Goal: Task Accomplishment & Management: Manage account settings

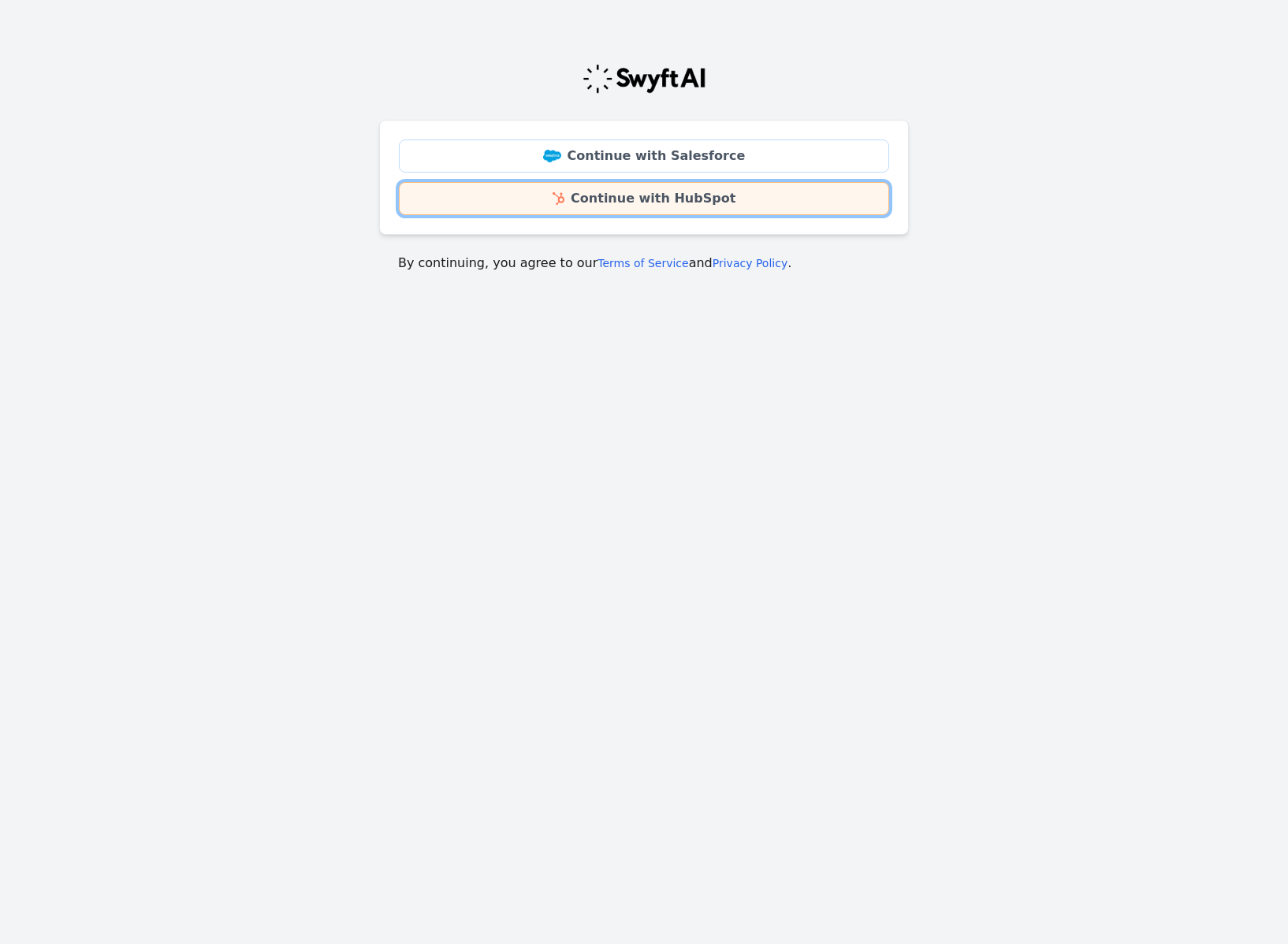
click at [728, 207] on link "Continue with HubSpot" at bounding box center [643, 199] width 490 height 33
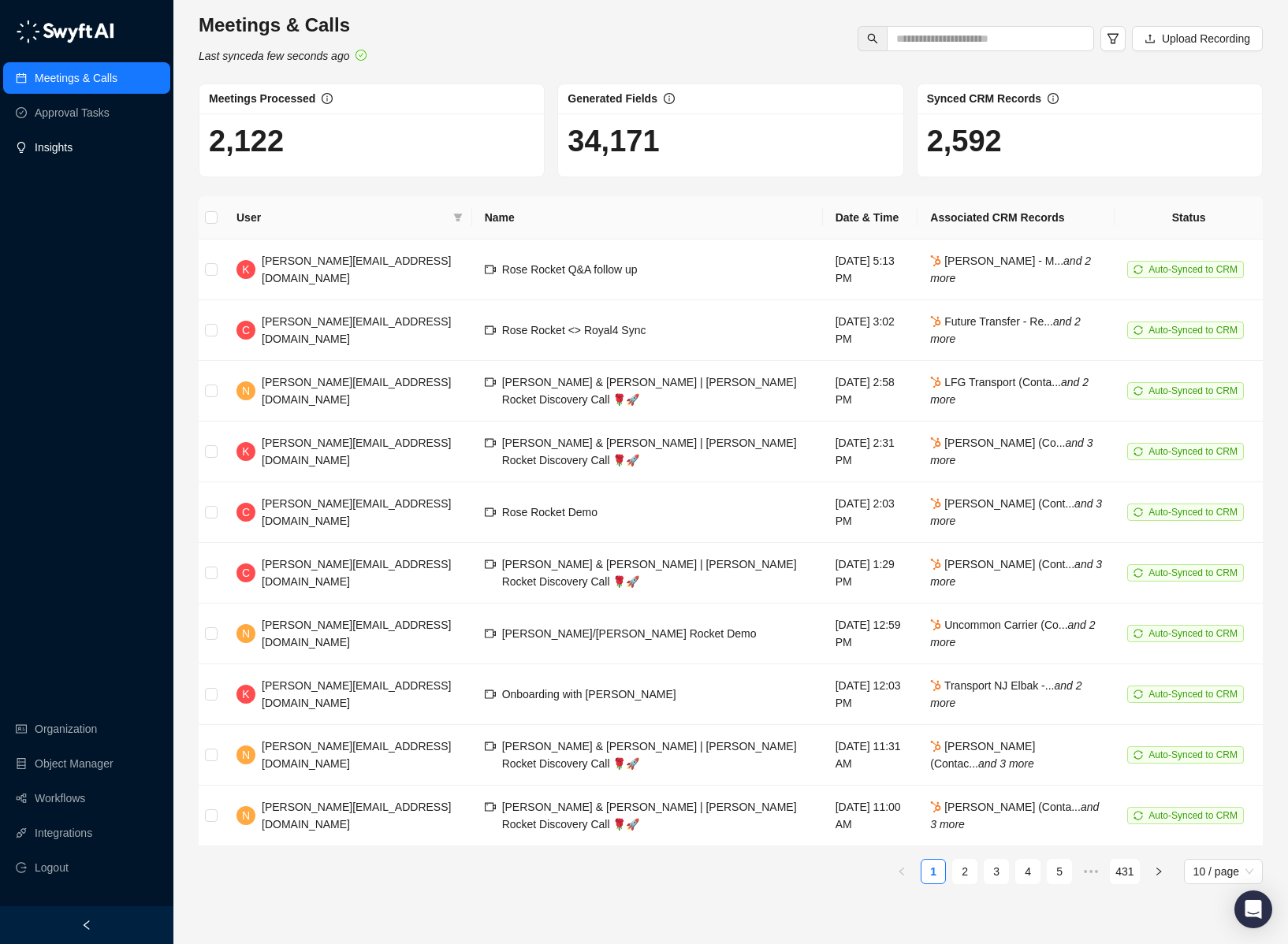
click at [73, 148] on link "Insights" at bounding box center [53, 147] width 38 height 32
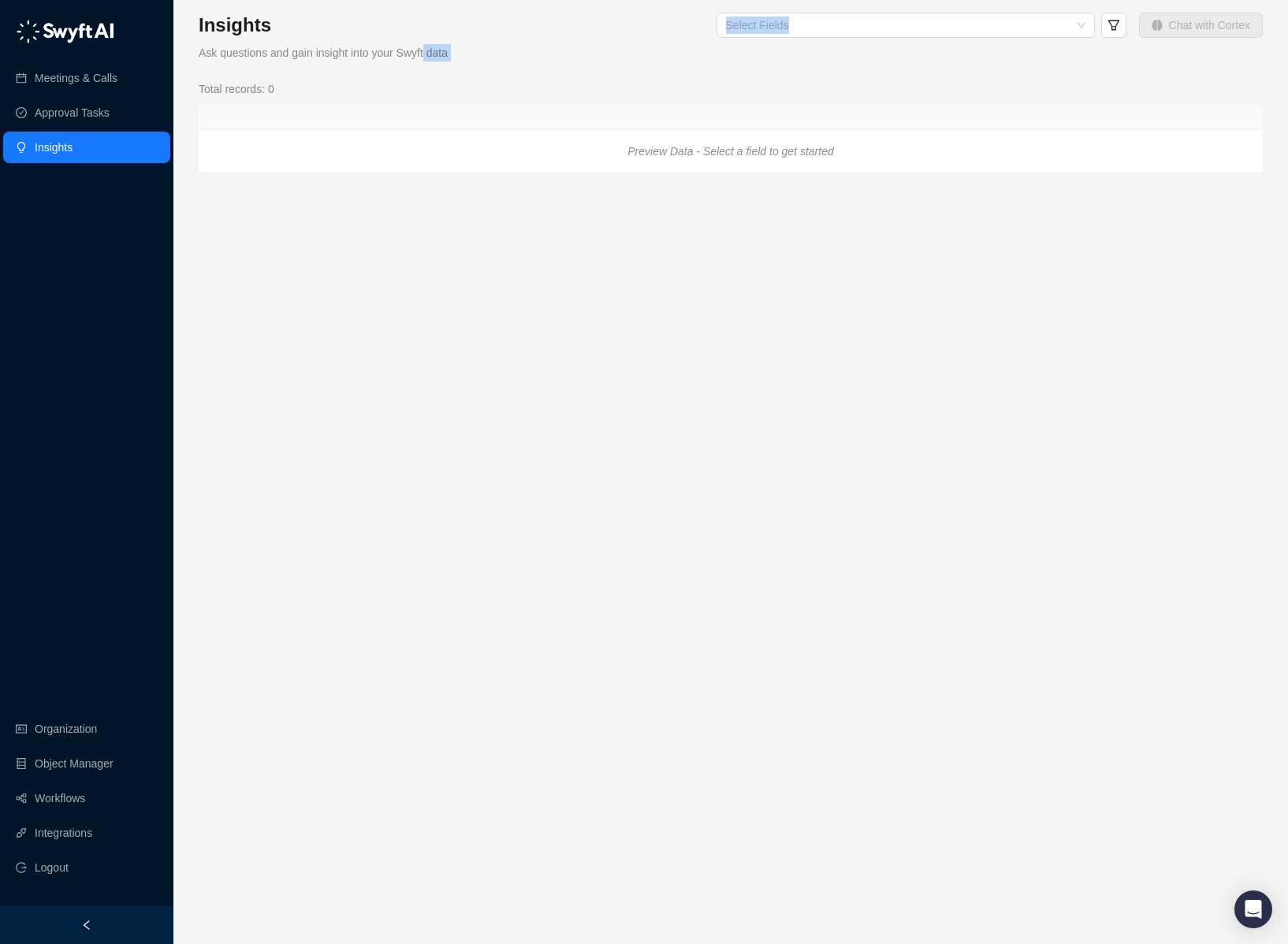
drag, startPoint x: 546, startPoint y: 59, endPoint x: 422, endPoint y: 54, distance: 124.1
click at [422, 54] on div "Insights Ask questions and gain insight into your Swyft data Select Fields Chat…" at bounding box center [730, 37] width 1064 height 49
click at [754, 99] on div "Total records: 0 Preview Data - Select a field to get started" at bounding box center [730, 127] width 1064 height 93
click at [110, 114] on link "Approval Tasks" at bounding box center [72, 113] width 75 height 32
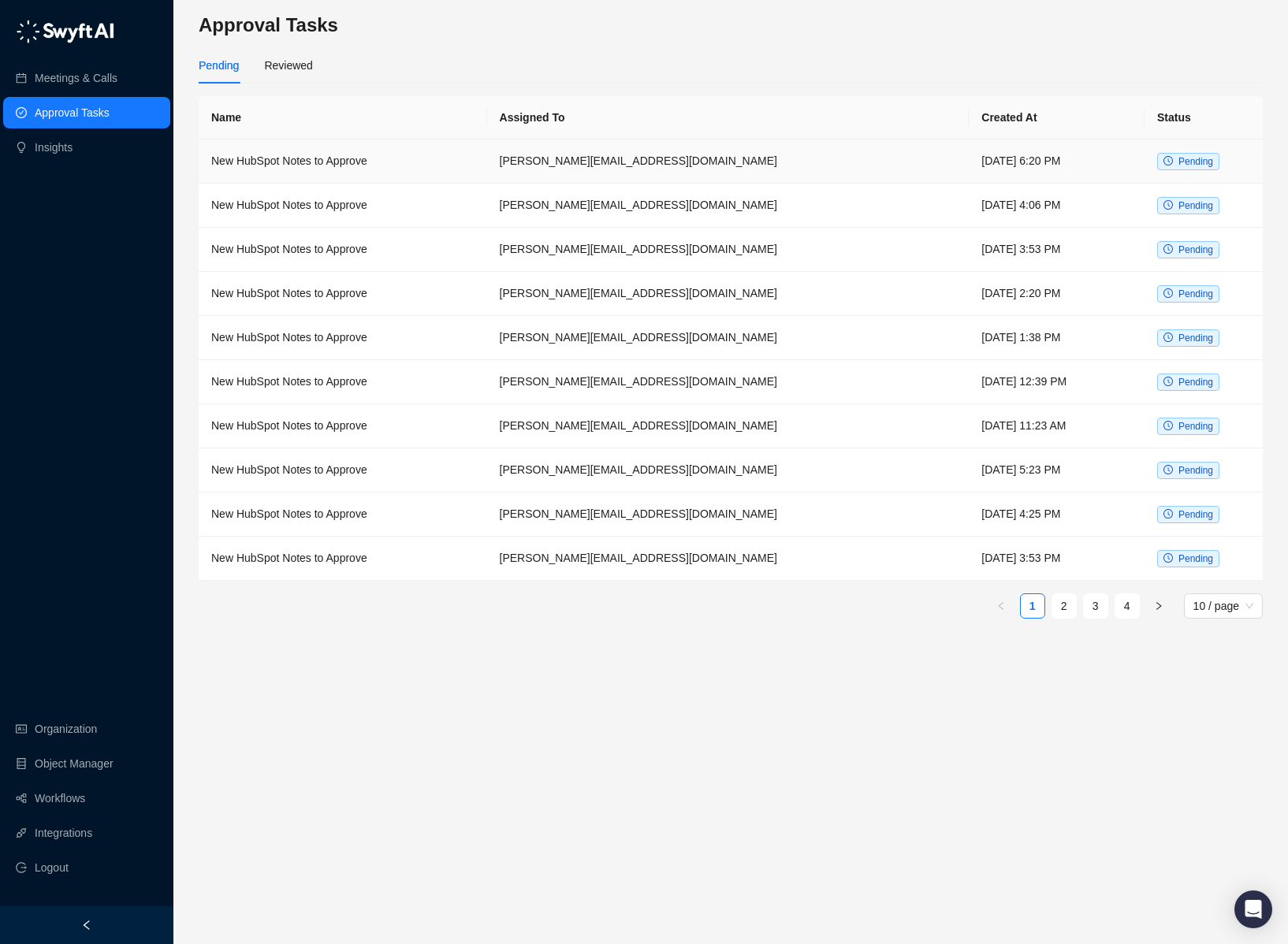
click at [341, 158] on td "New HubSpot Notes to Approve" at bounding box center [342, 162] width 288 height 45
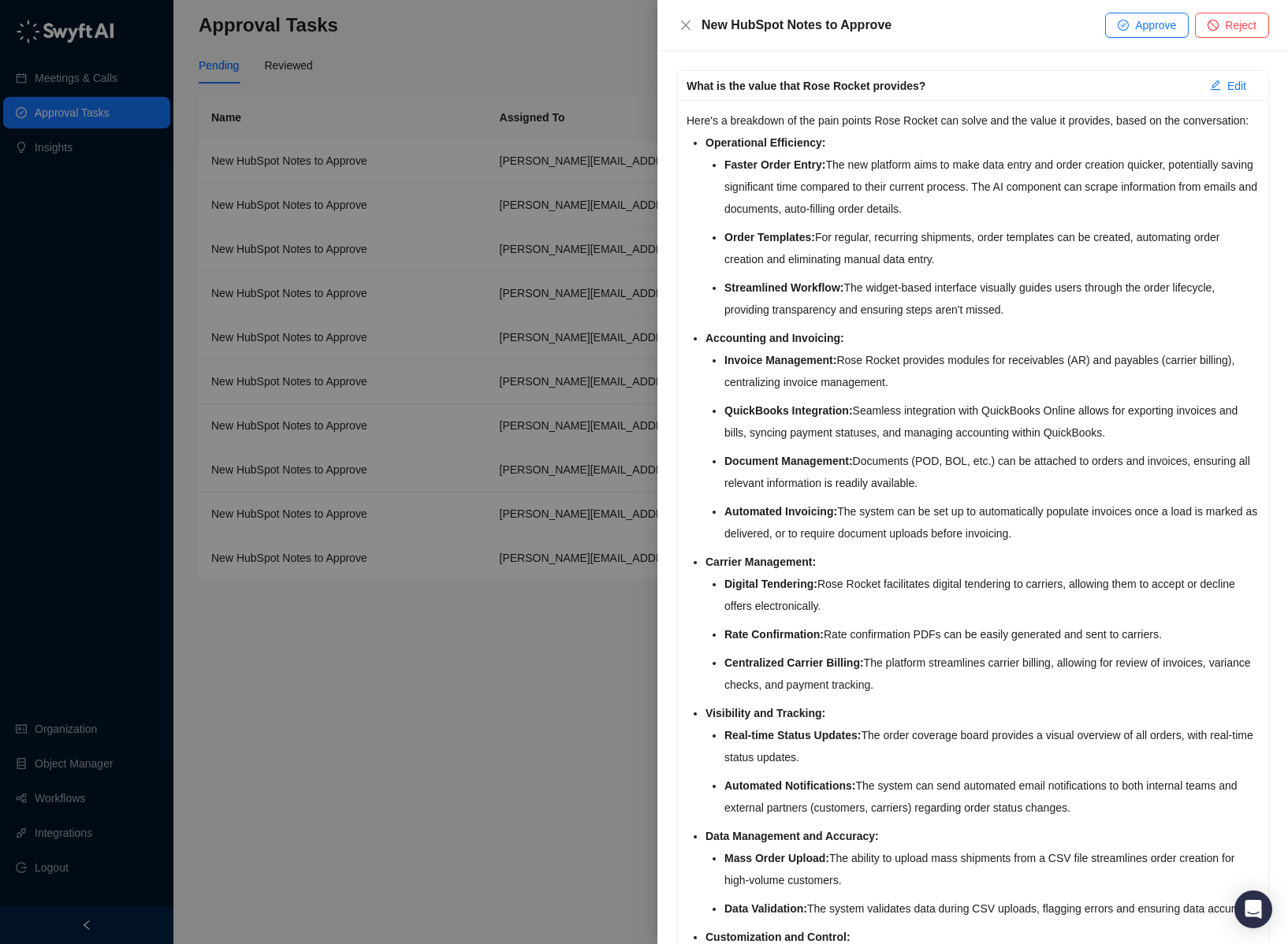
scroll to position [1901, 0]
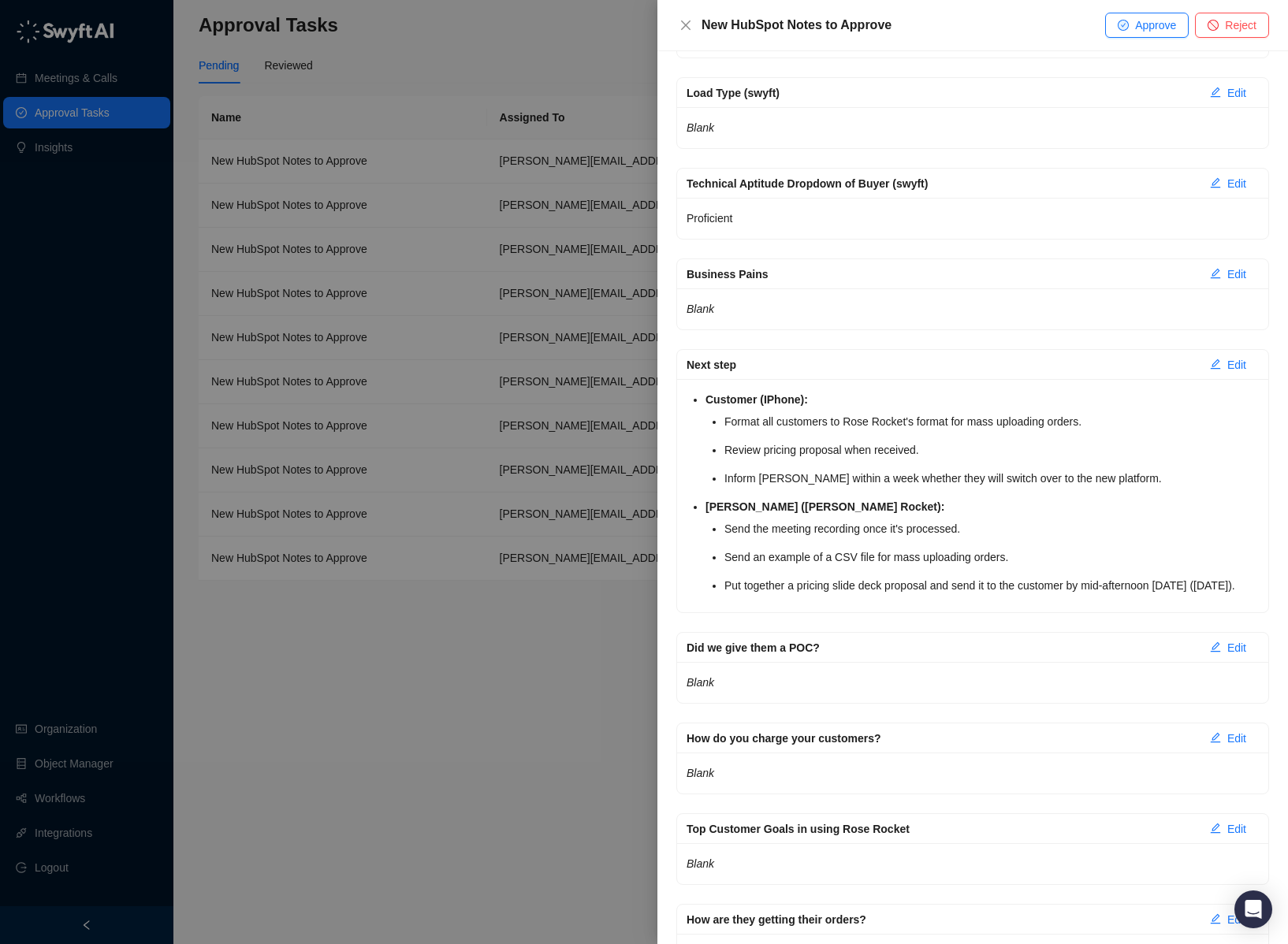
click at [380, 830] on div at bounding box center [644, 472] width 1288 height 944
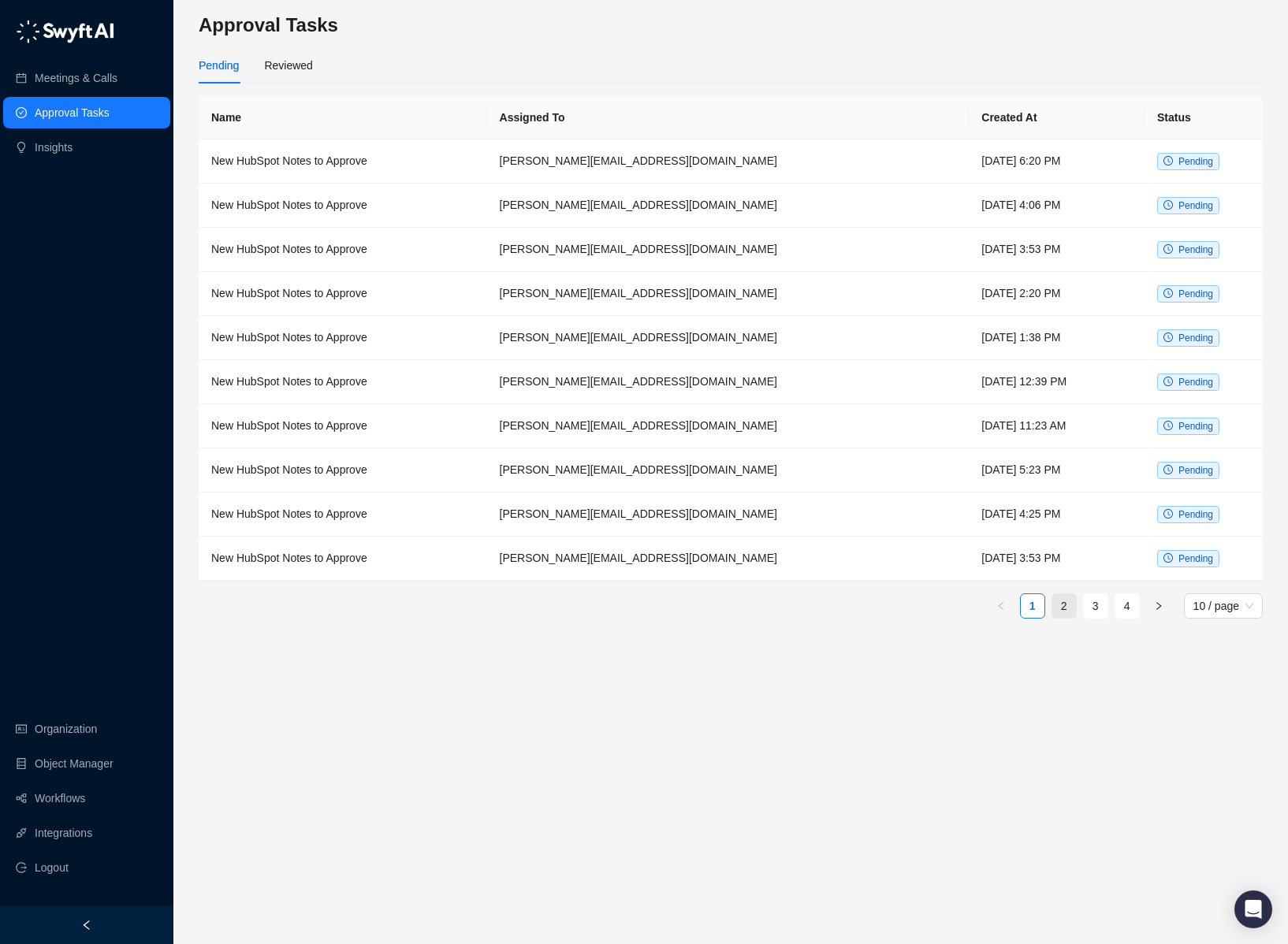
click at [1064, 609] on link "2" at bounding box center [1064, 606] width 23 height 23
click at [70, 748] on link "Object Manager" at bounding box center [74, 764] width 79 height 32
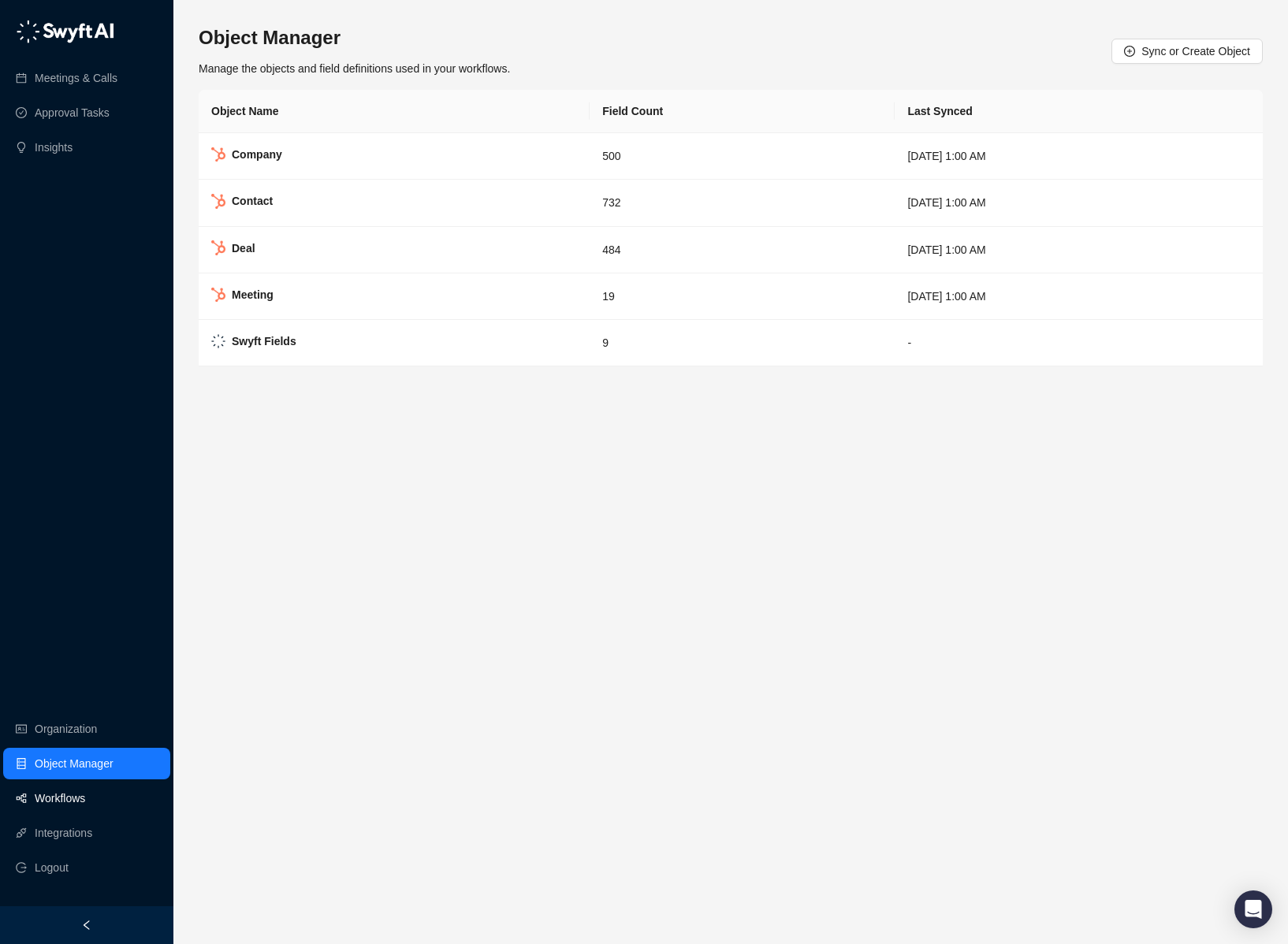
click at [80, 808] on link "Workflows" at bounding box center [60, 798] width 50 height 32
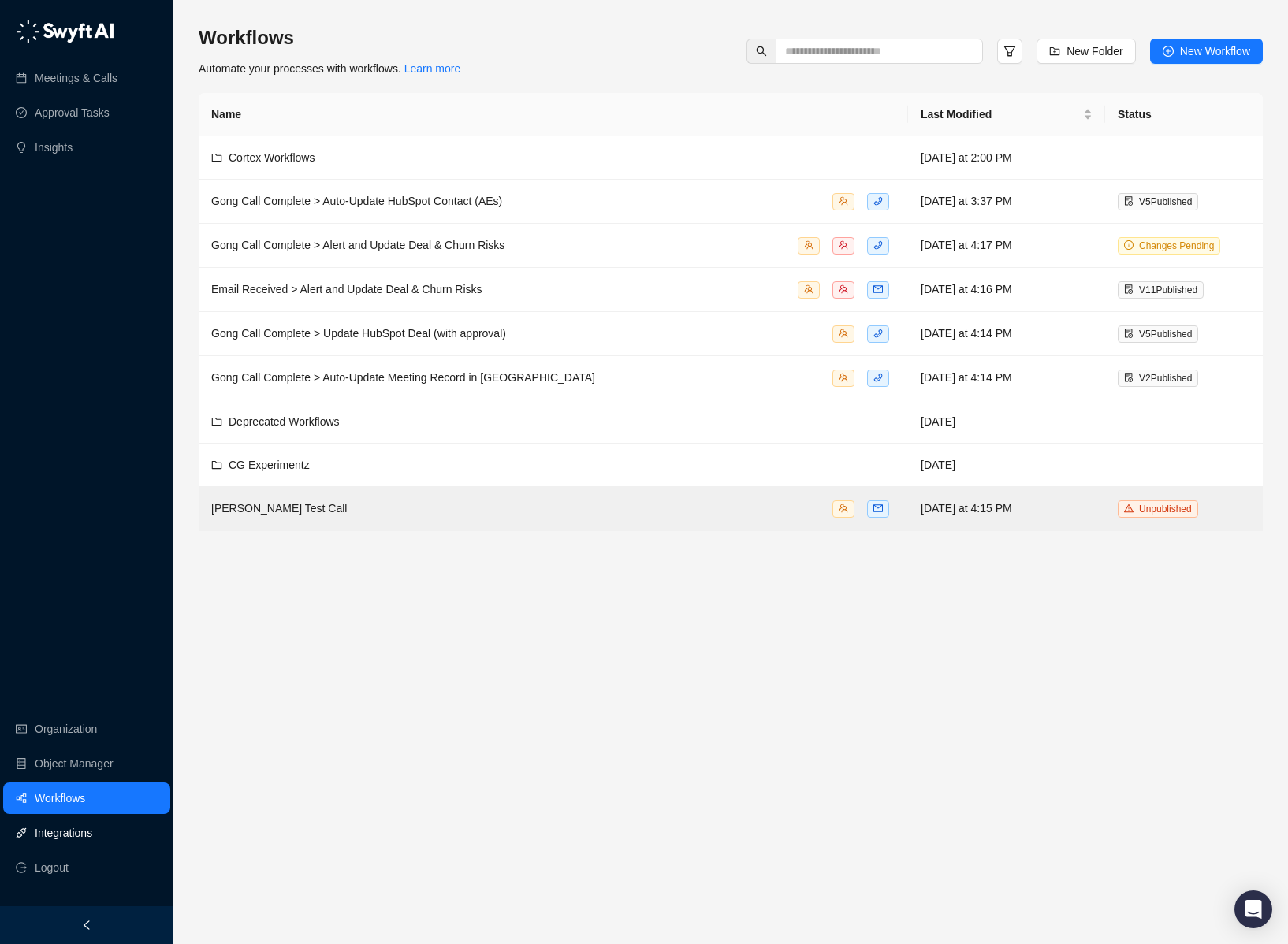
click at [68, 833] on link "Integrations" at bounding box center [63, 833] width 57 height 32
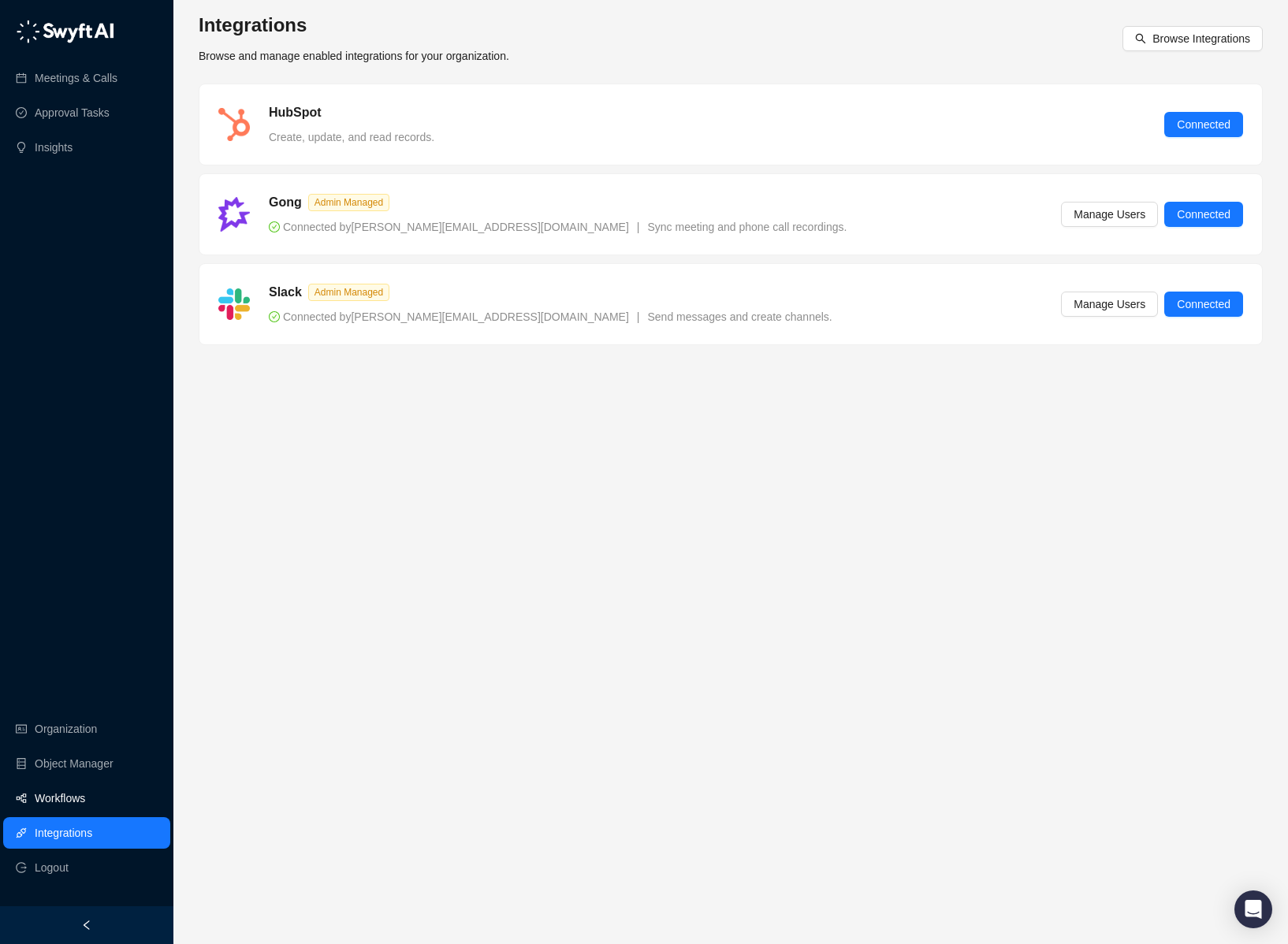
click at [85, 798] on link "Workflows" at bounding box center [60, 798] width 50 height 32
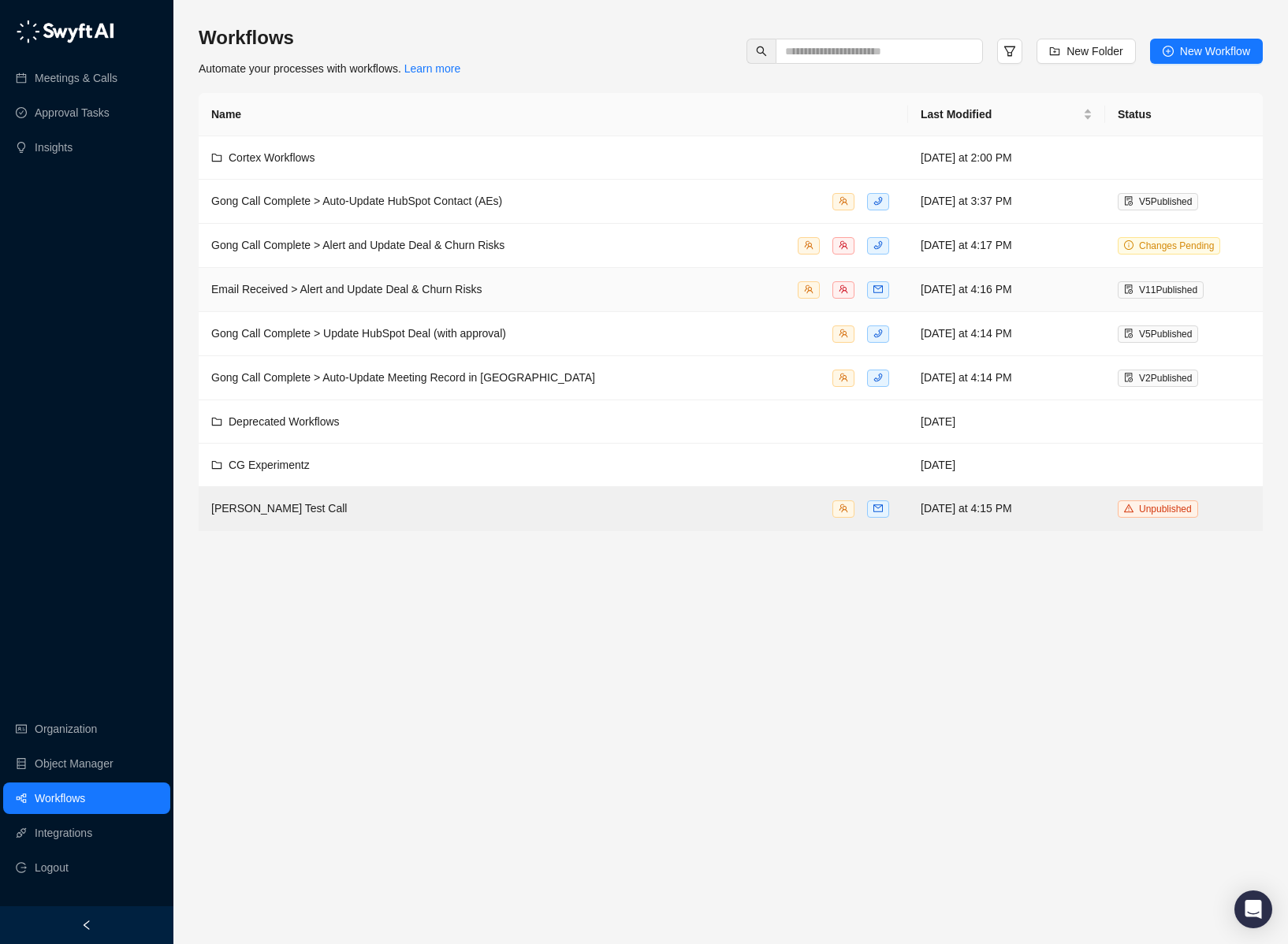
click at [490, 286] on div "Email Received > Alert and Update Deal & Churn Risks" at bounding box center [553, 289] width 684 height 18
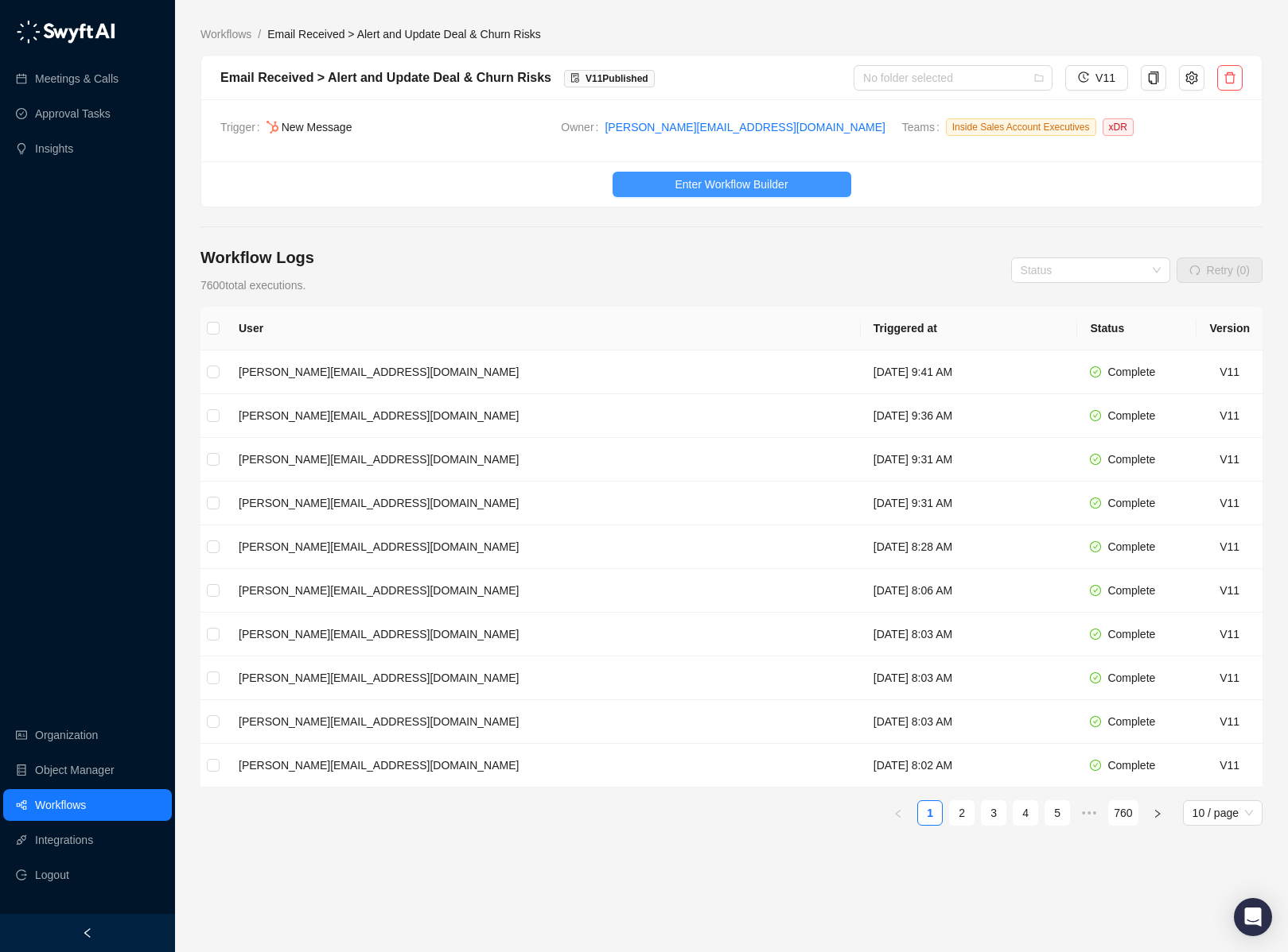
click at [738, 179] on span "Enter Workflow Builder" at bounding box center [730, 185] width 113 height 18
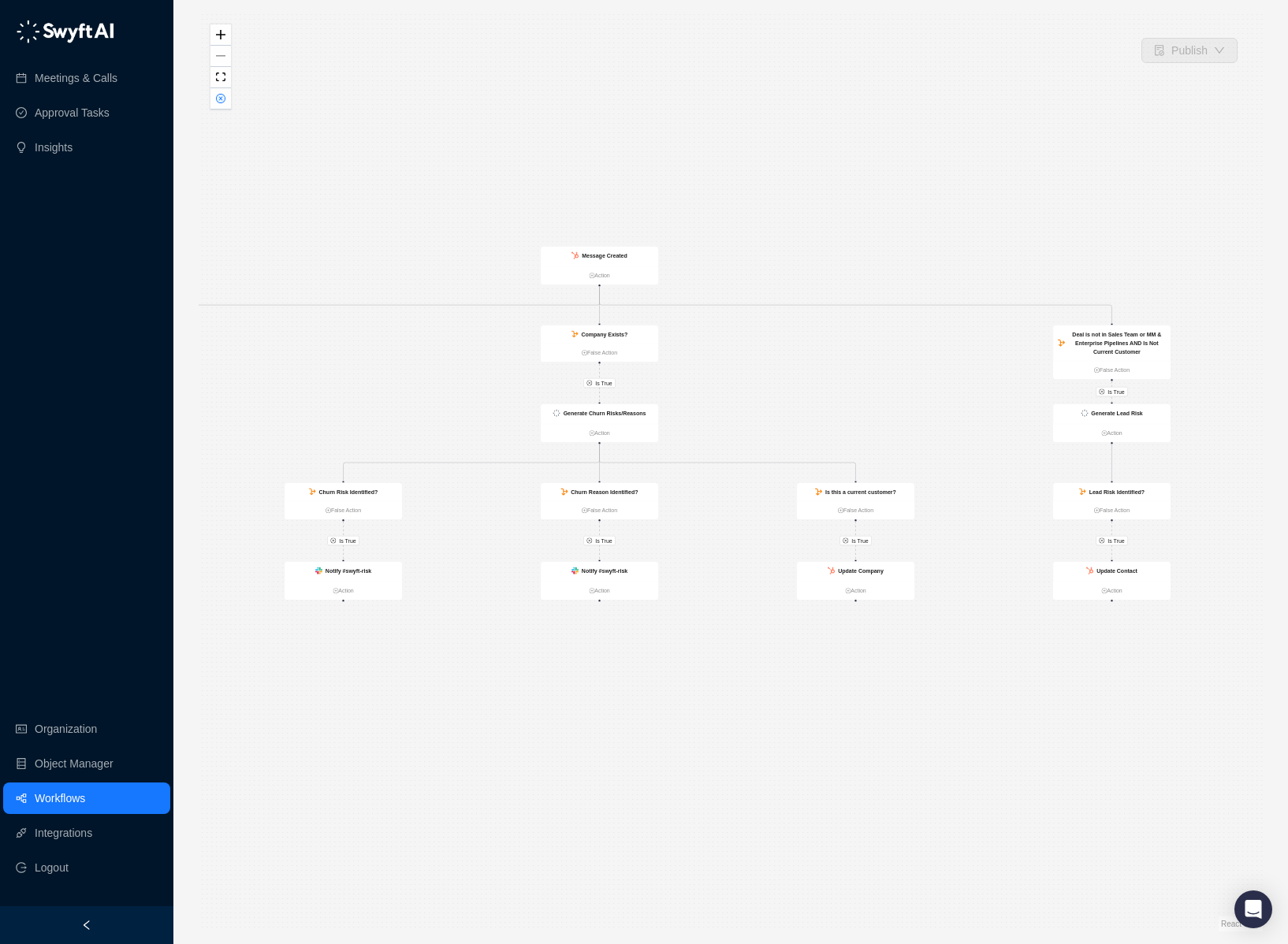
drag, startPoint x: 1054, startPoint y: 468, endPoint x: 1094, endPoint y: 440, distance: 48.8
click at [1099, 442] on div "Is True Is True Is True Is True Is True Is True Is True Is True Generate Lead R…" at bounding box center [730, 472] width 1064 height 919
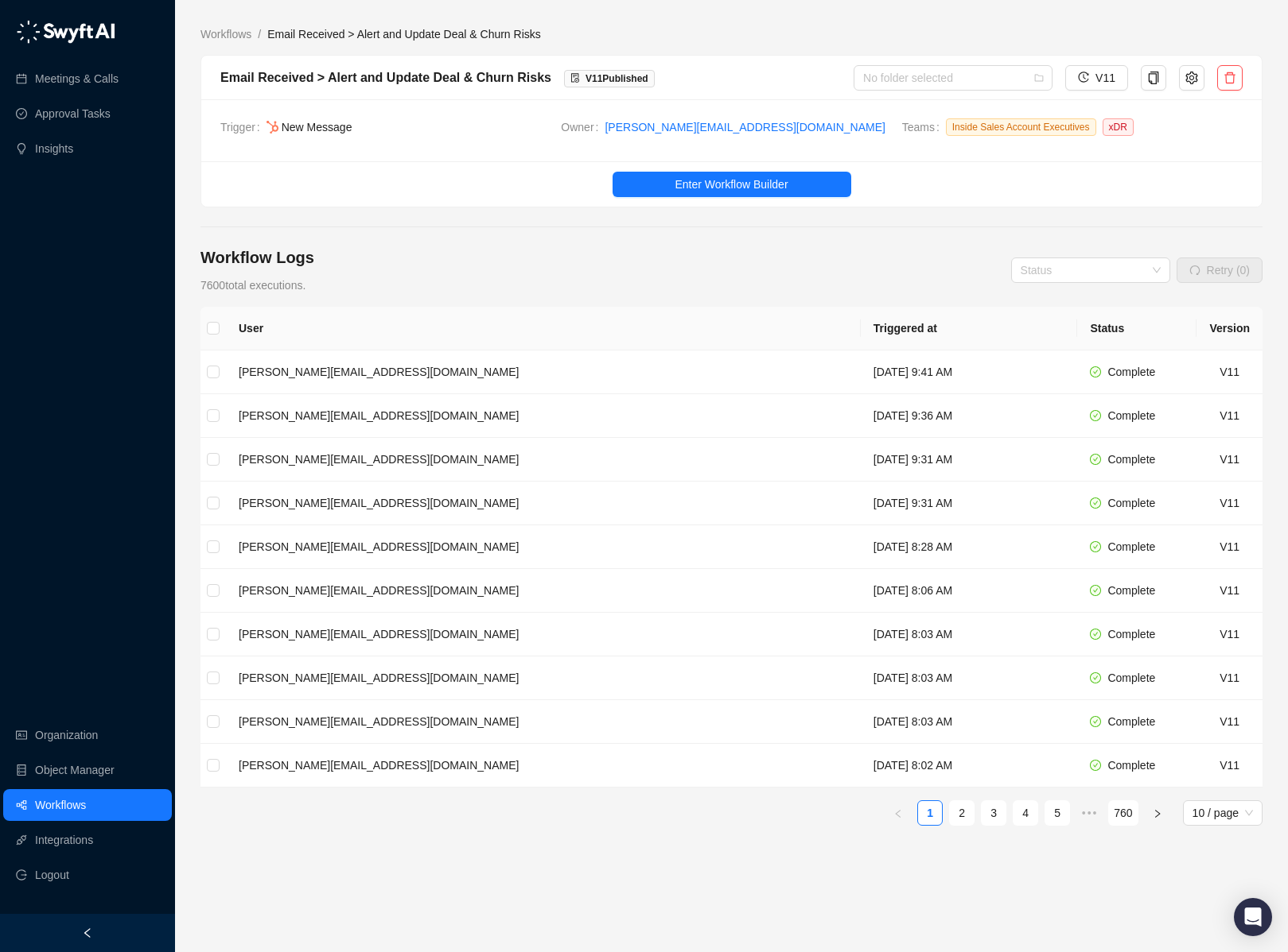
click at [1004, 814] on ul "1 2 3 4 5 ••• 760 10 / page" at bounding box center [731, 813] width 1062 height 25
click at [1013, 816] on link "4" at bounding box center [1025, 813] width 23 height 23
click at [1056, 818] on link "6" at bounding box center [1057, 813] width 23 height 23
click at [1056, 818] on link "8" at bounding box center [1057, 813] width 23 height 23
click at [1056, 818] on link "10" at bounding box center [1057, 813] width 23 height 23
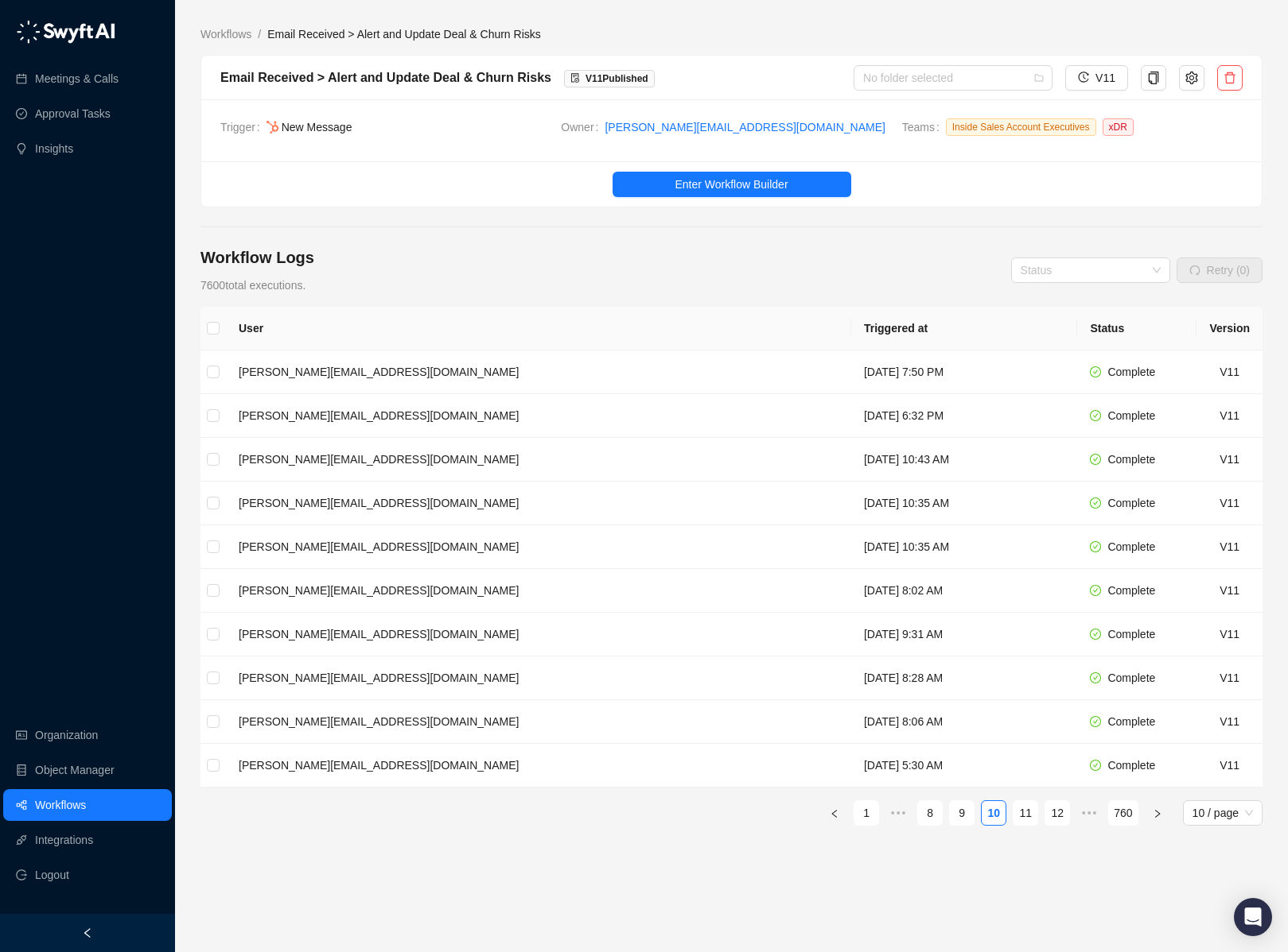
click at [1056, 818] on link "12" at bounding box center [1057, 813] width 23 height 23
click at [1056, 818] on link "14" at bounding box center [1057, 813] width 23 height 23
click at [1056, 818] on link "16" at bounding box center [1057, 813] width 23 height 23
click at [1056, 818] on link "18" at bounding box center [1057, 813] width 23 height 23
click at [1056, 818] on link "20" at bounding box center [1057, 813] width 23 height 23
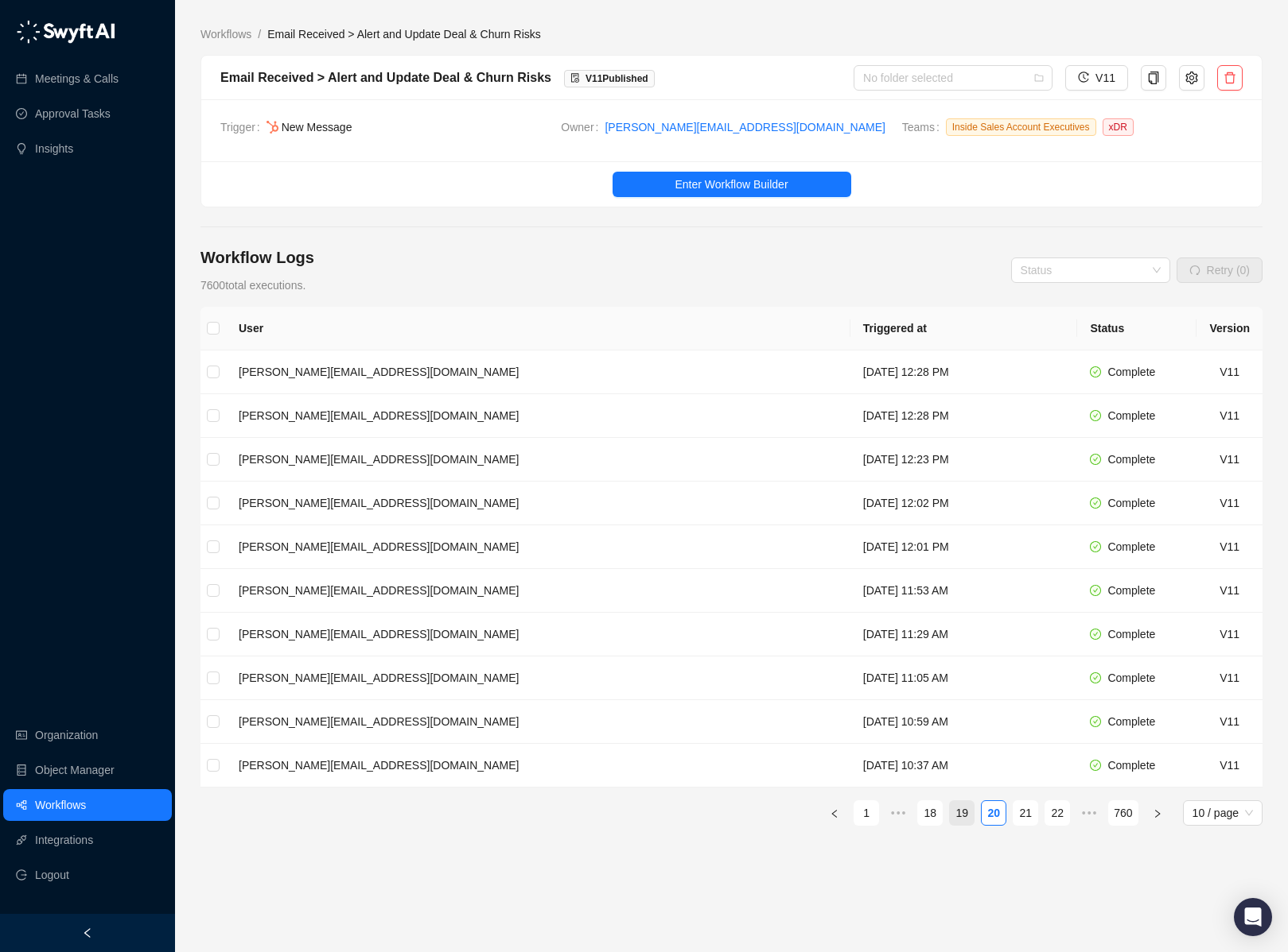
click at [949, 806] on link "19" at bounding box center [961, 813] width 23 height 23
click at [949, 815] on link "18" at bounding box center [961, 813] width 23 height 23
click at [949, 816] on link "17" at bounding box center [961, 813] width 23 height 23
click at [949, 816] on link "16" at bounding box center [961, 813] width 23 height 23
click at [851, 644] on td "[DATE] 5:29 PM" at bounding box center [963, 634] width 226 height 44
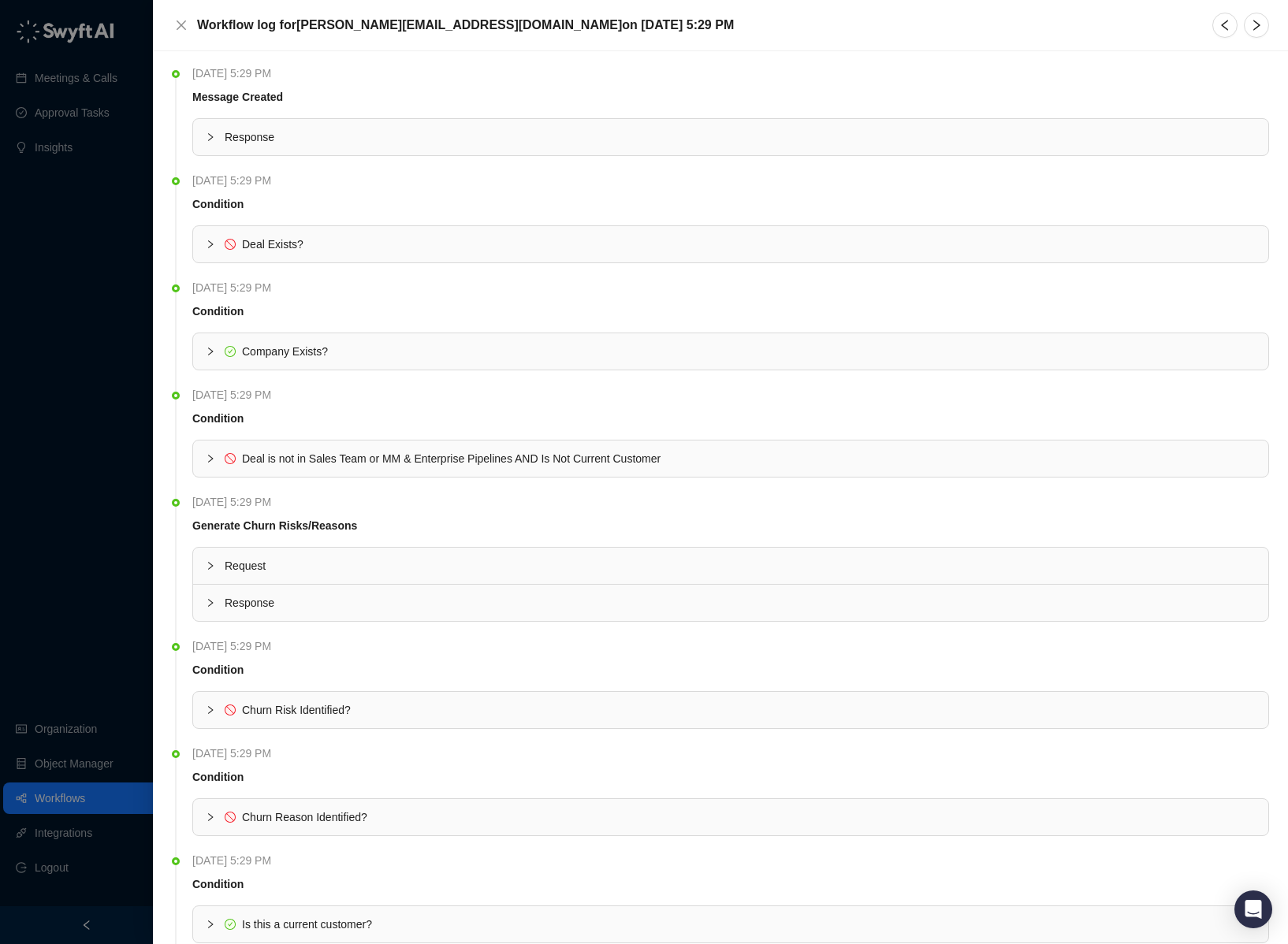
click at [270, 128] on span "Response" at bounding box center [740, 137] width 1031 height 17
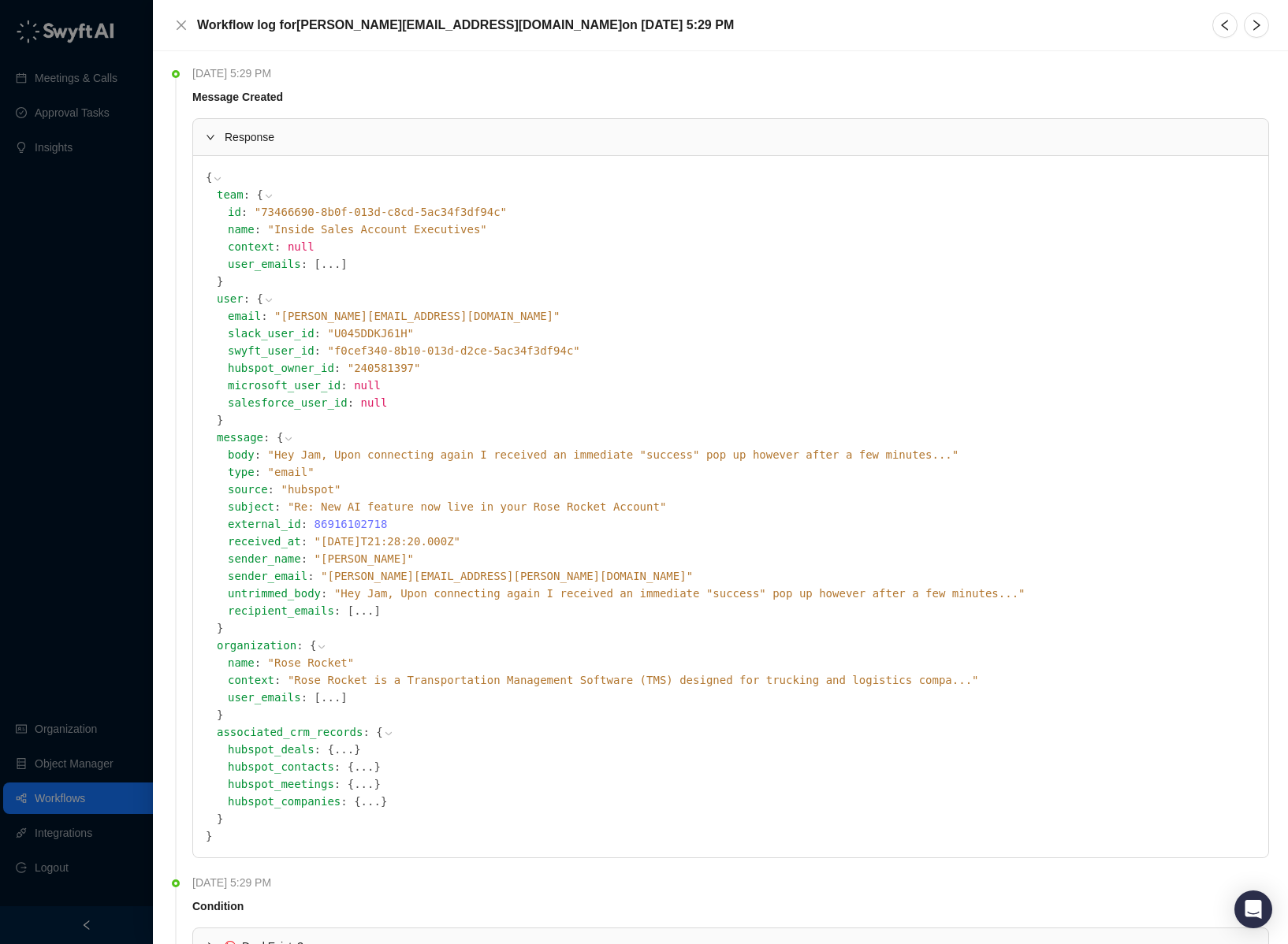
click at [247, 146] on div "Response" at bounding box center [730, 137] width 1075 height 36
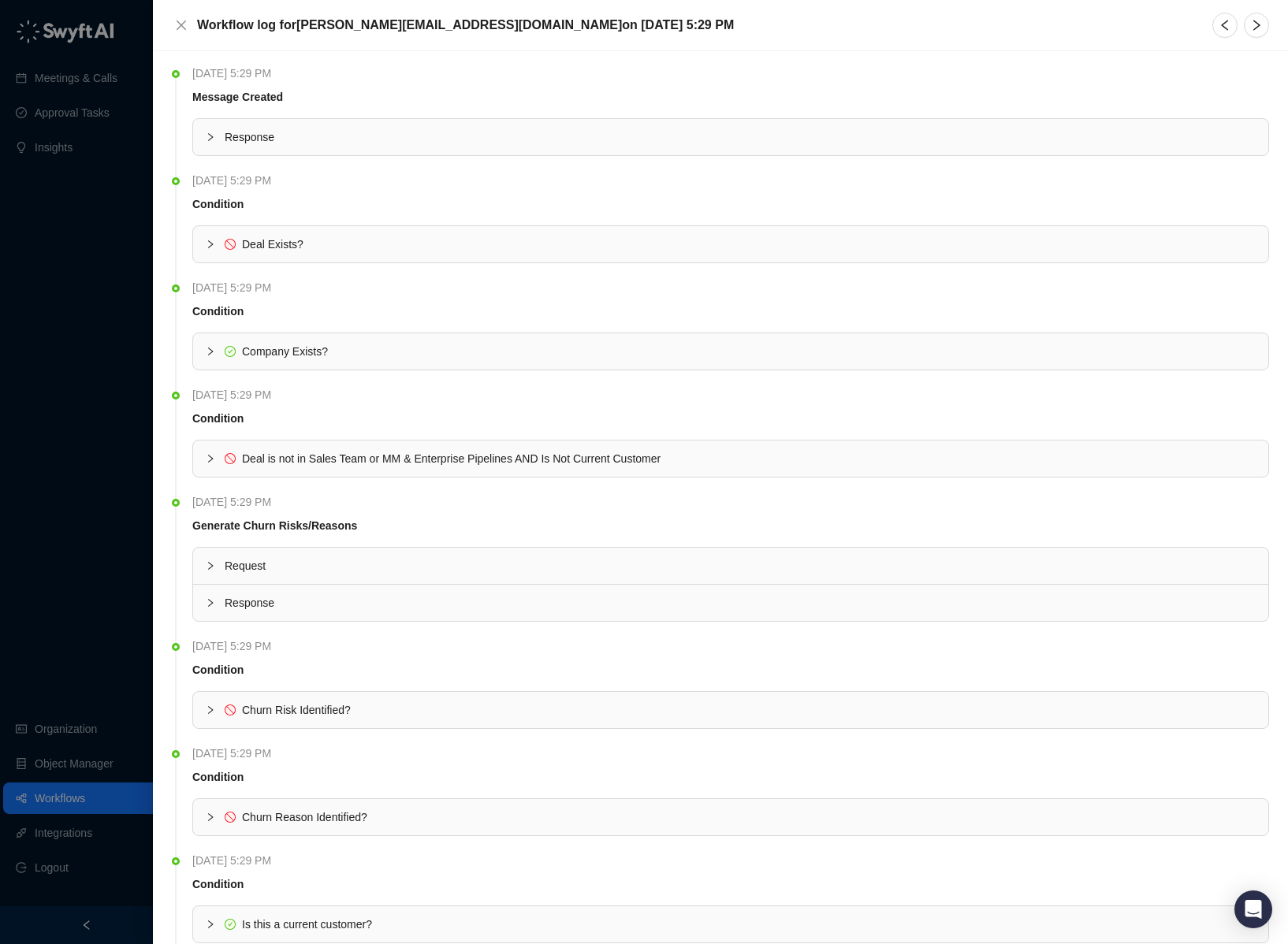
click at [482, 343] on span "Company Exists?" at bounding box center [740, 351] width 1031 height 17
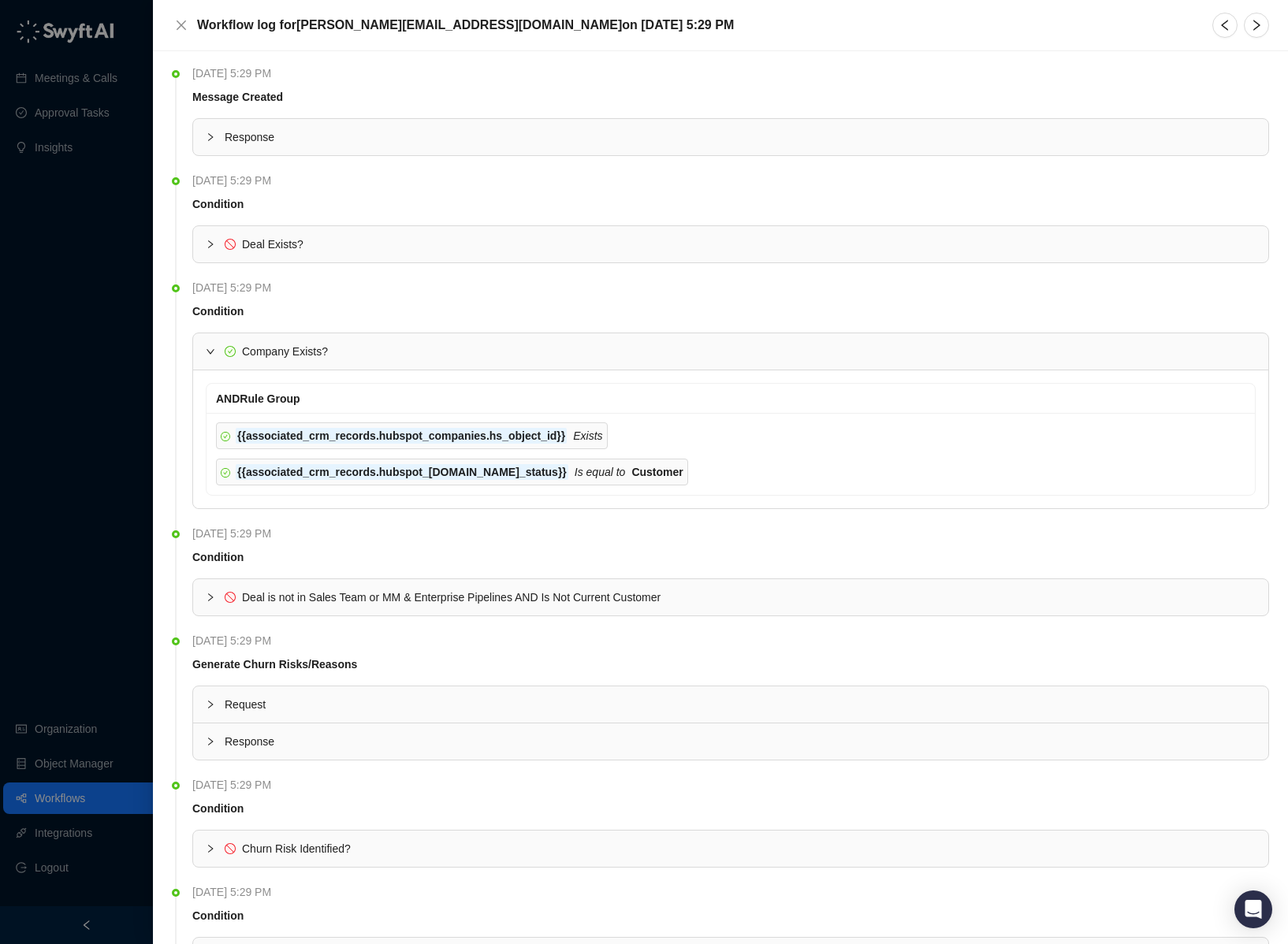
click at [482, 343] on span "Company Exists?" at bounding box center [740, 351] width 1031 height 17
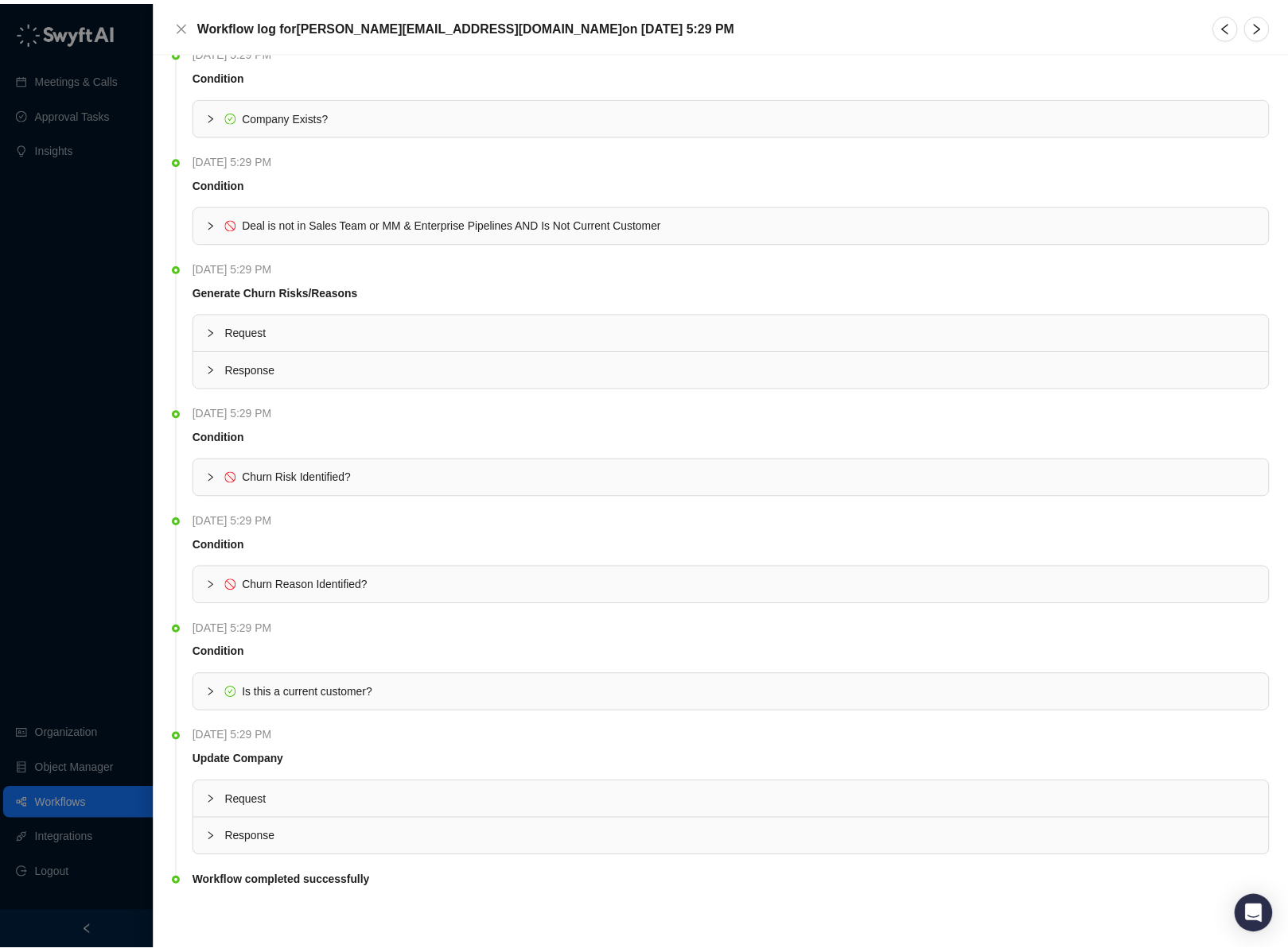
scroll to position [240, 0]
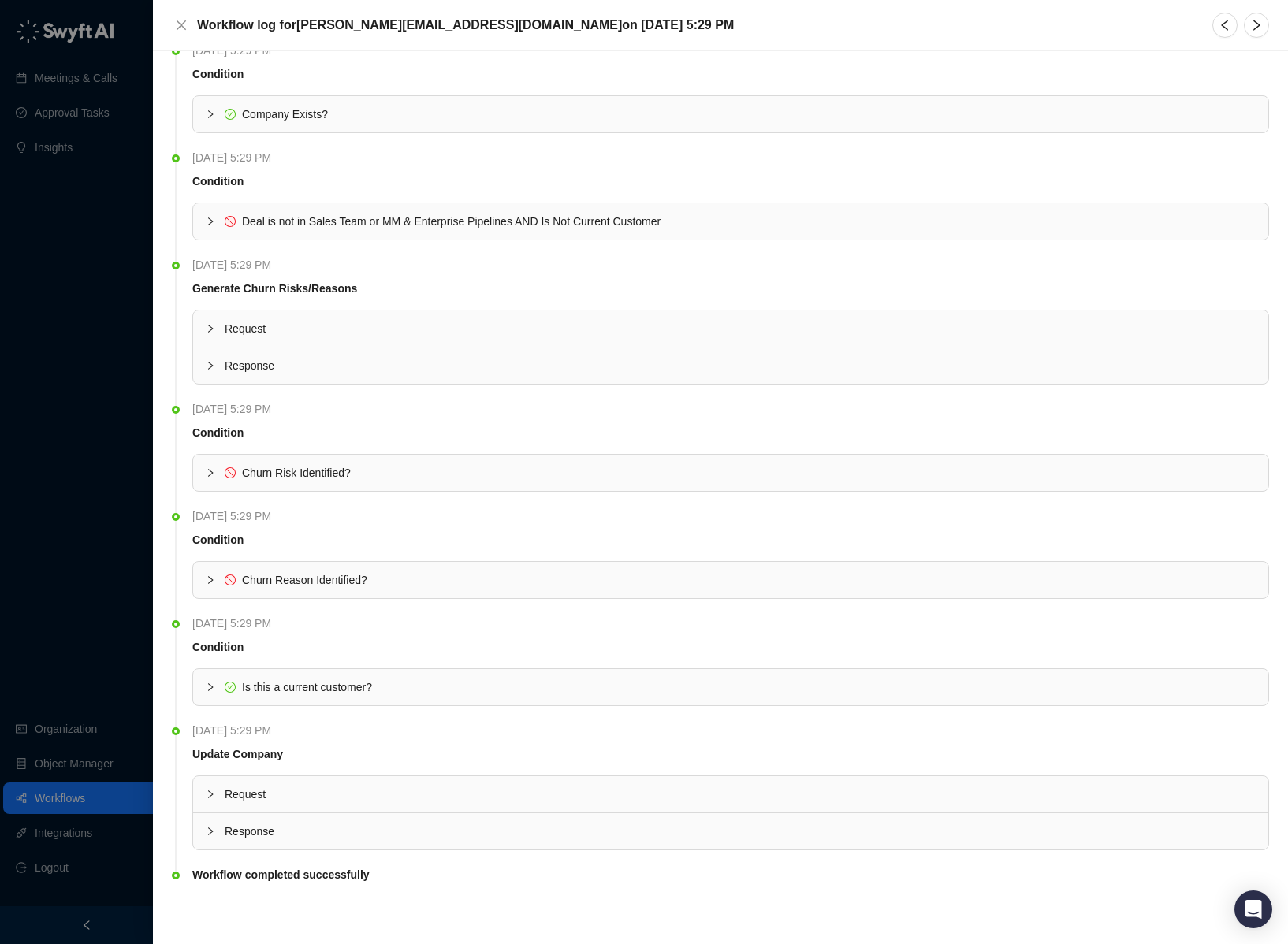
click at [347, 689] on span "Is this a current customer?" at bounding box center [306, 687] width 130 height 13
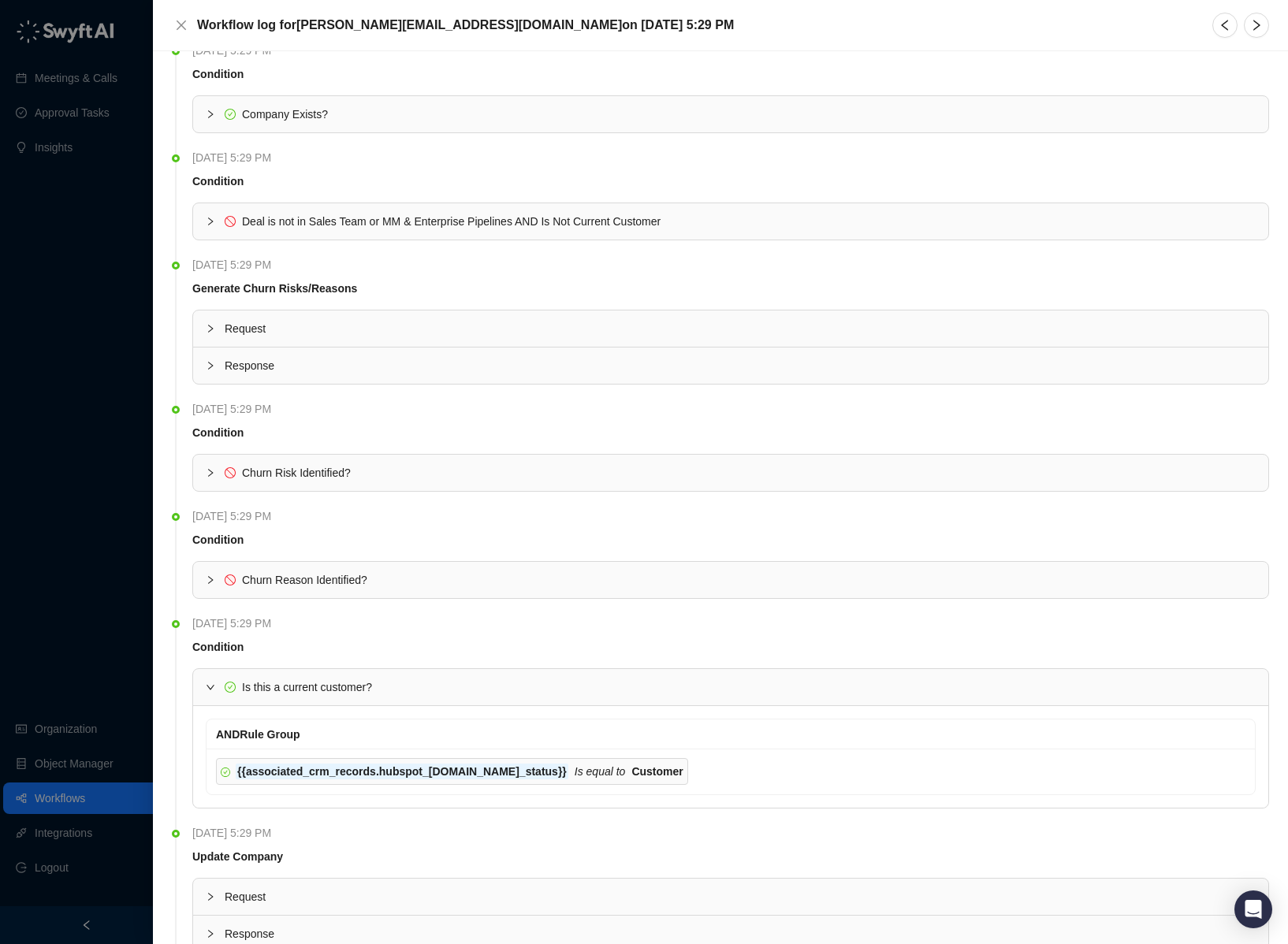
click at [346, 678] on div "Is this a current customer?" at bounding box center [730, 687] width 1075 height 36
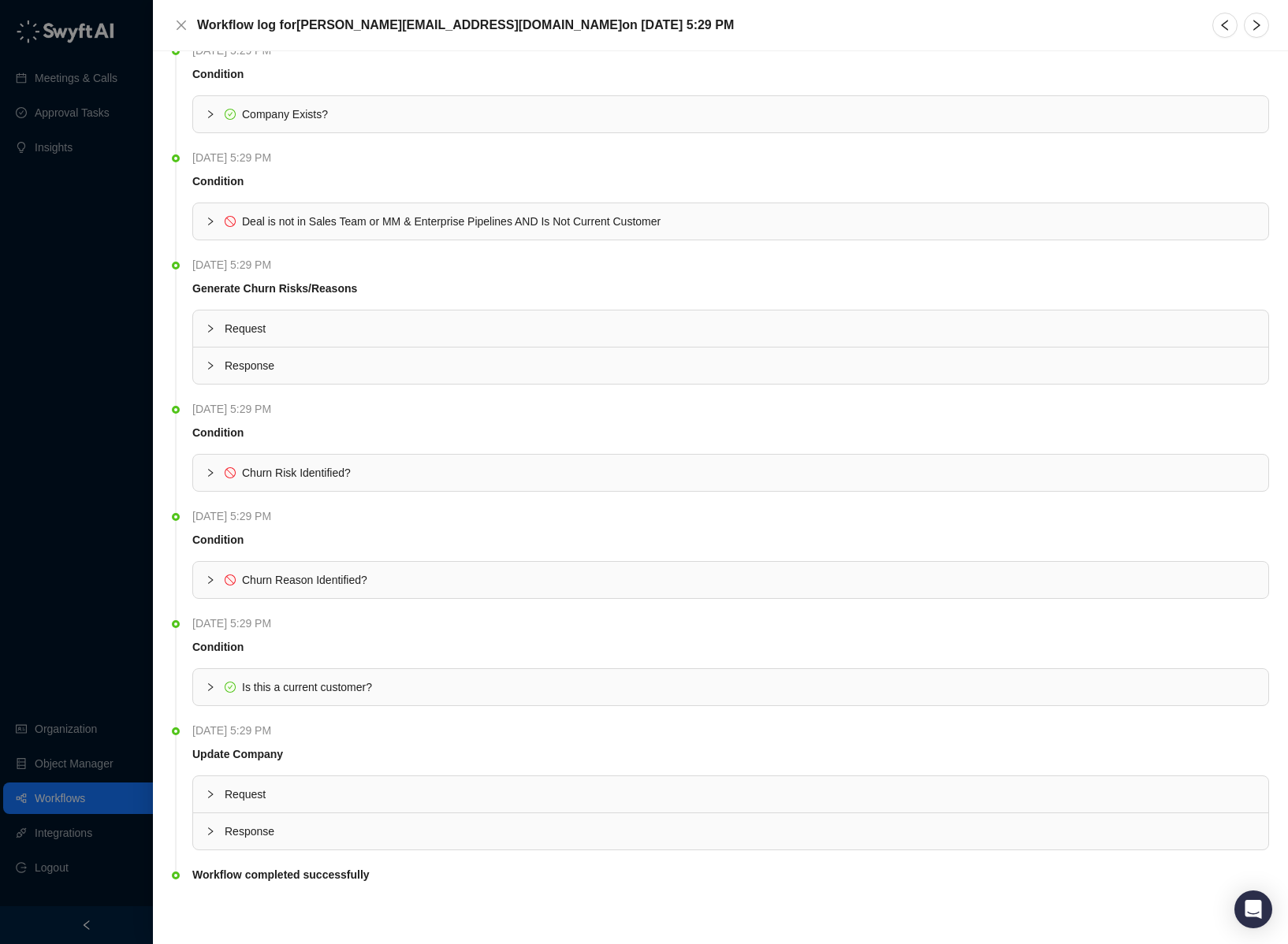
click at [321, 578] on span "Churn Reason Identified?" at bounding box center [304, 580] width 125 height 13
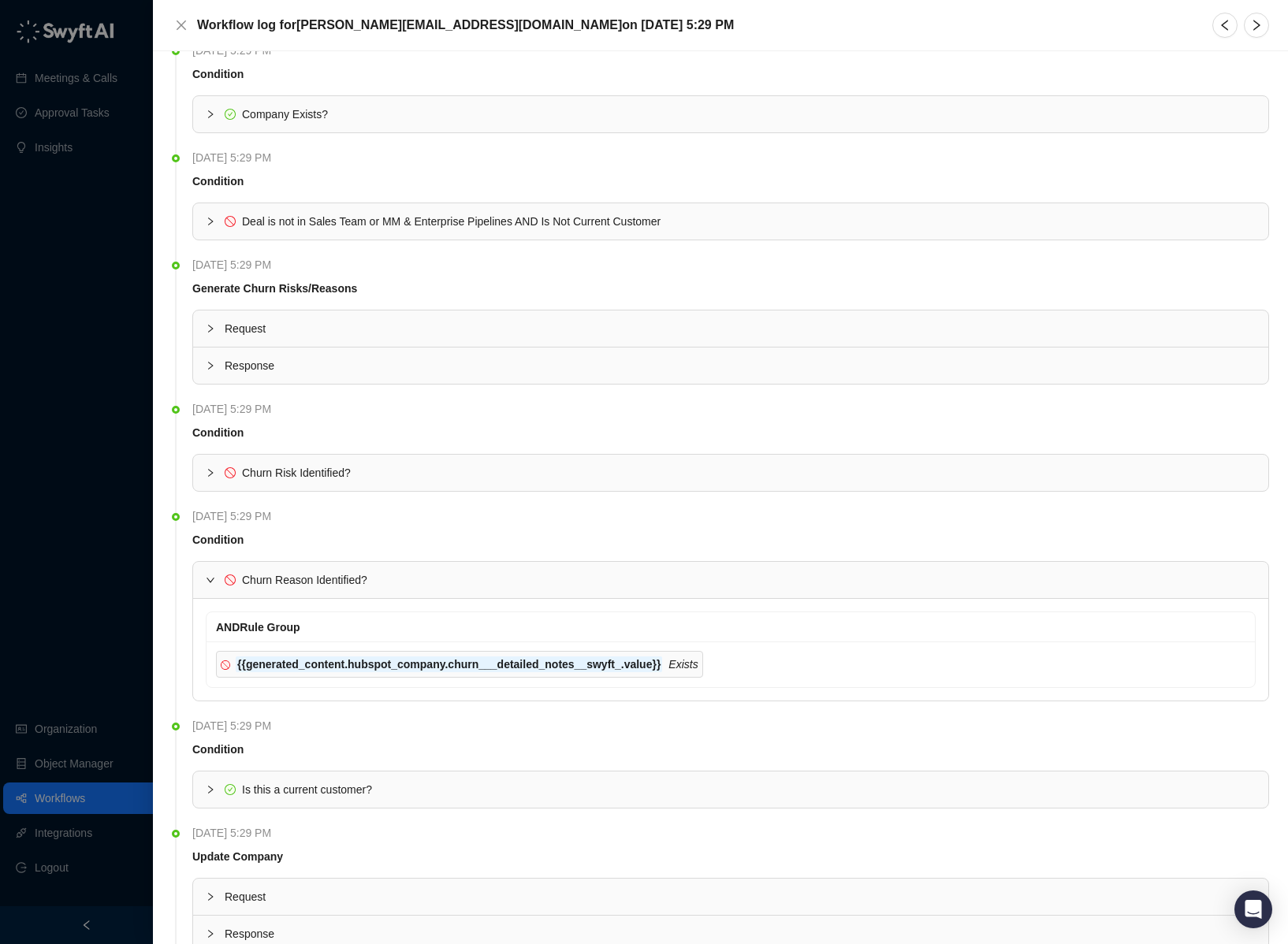
click at [321, 578] on span "Churn Reason Identified?" at bounding box center [304, 580] width 125 height 13
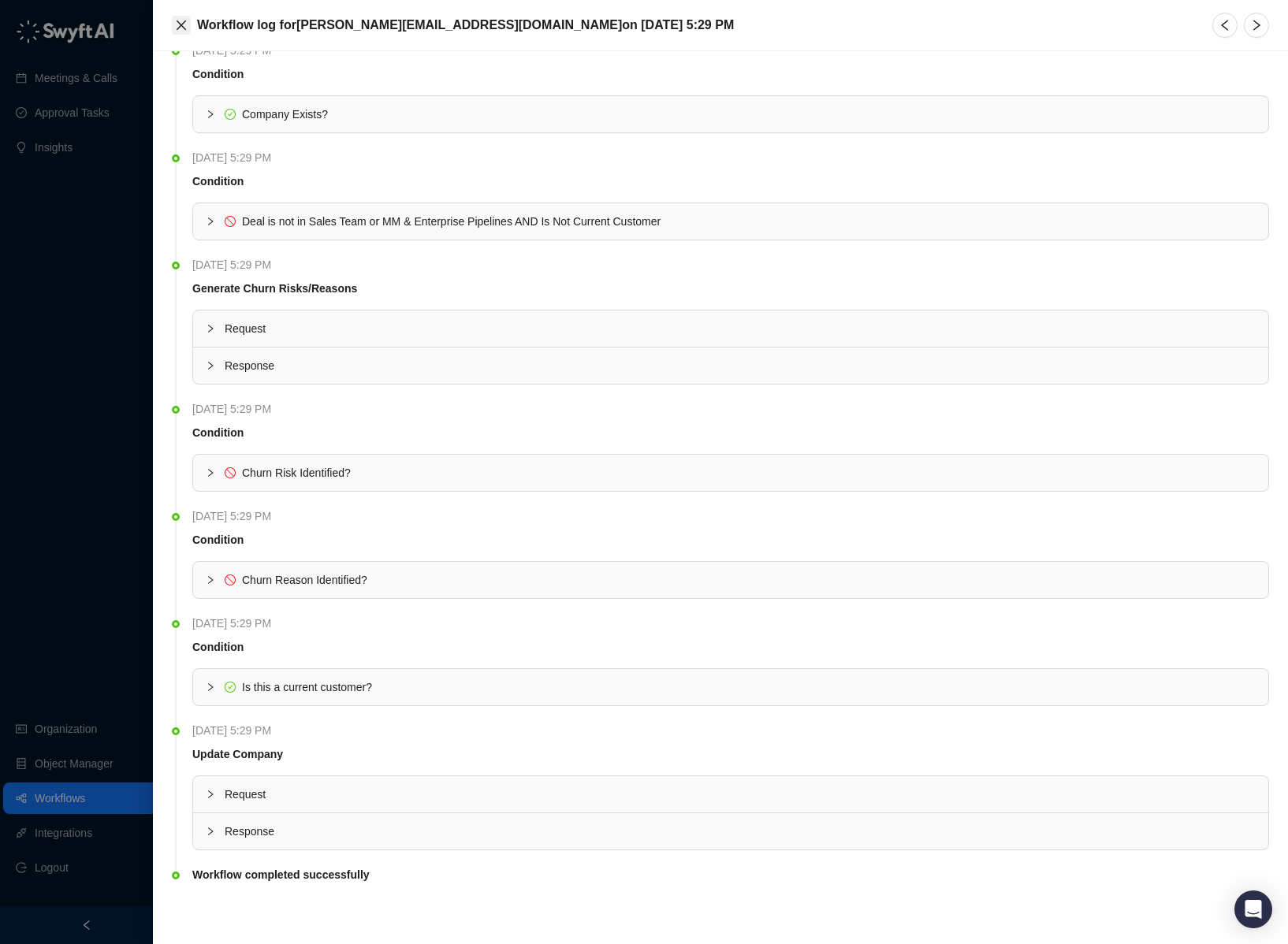
click at [184, 32] on button "Close" at bounding box center [181, 25] width 19 height 19
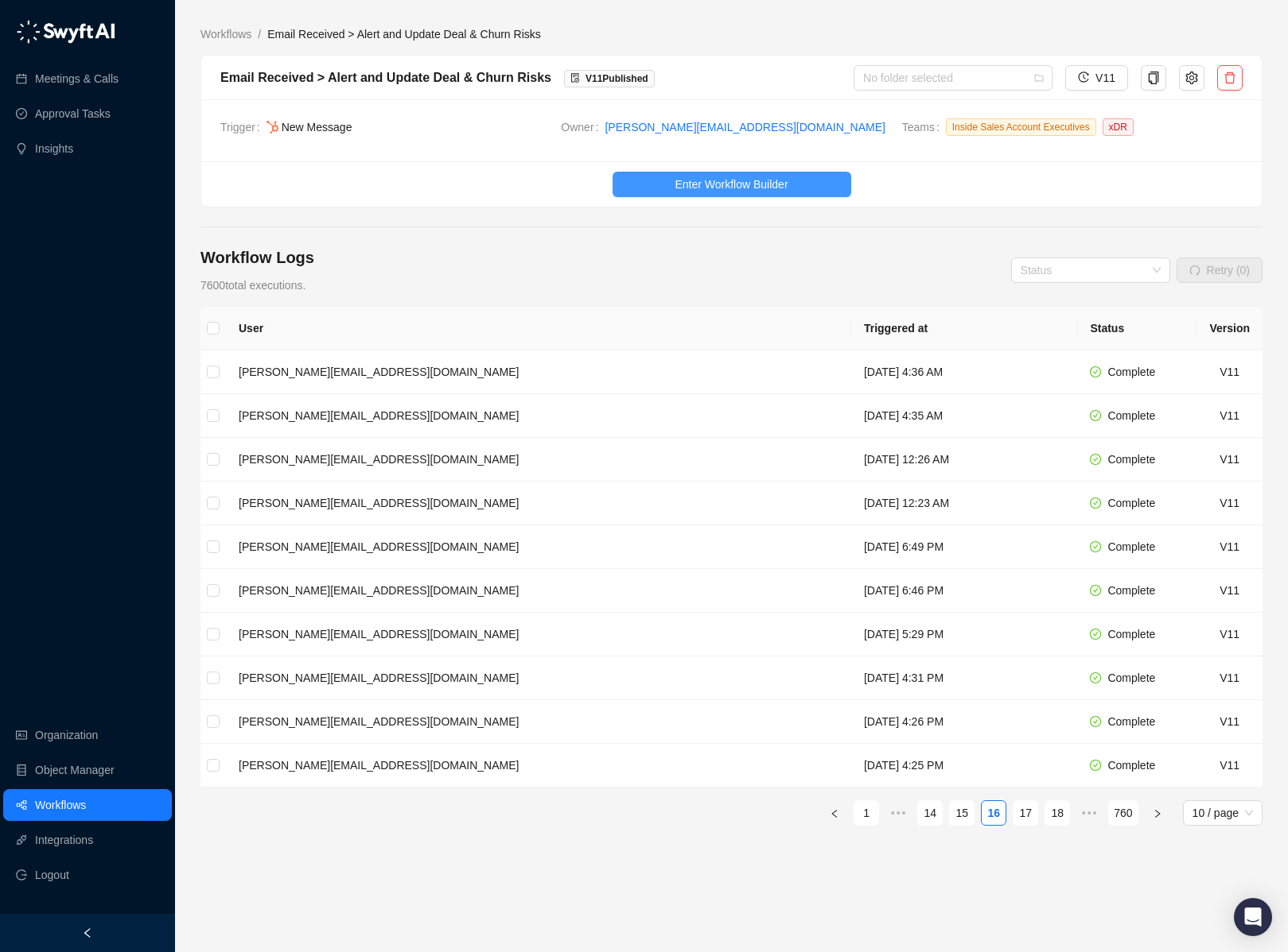
click at [758, 189] on span "Enter Workflow Builder" at bounding box center [730, 185] width 113 height 18
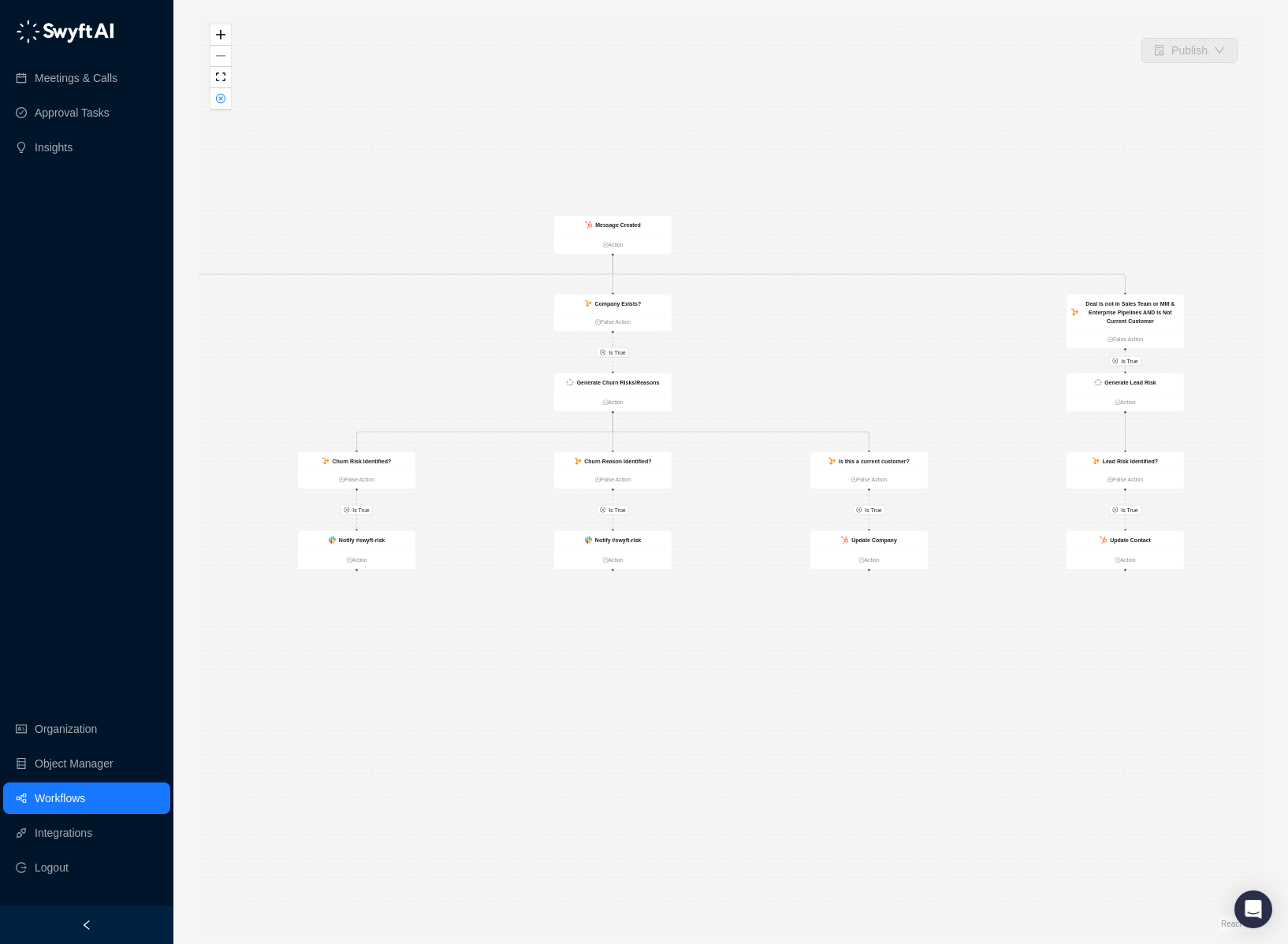
drag, startPoint x: 989, startPoint y: 465, endPoint x: 743, endPoint y: 385, distance: 258.7
click at [743, 385] on div "Is True Is True Is True Is True Is True Is True Is True Is True Generate Lead R…" at bounding box center [730, 472] width 1064 height 919
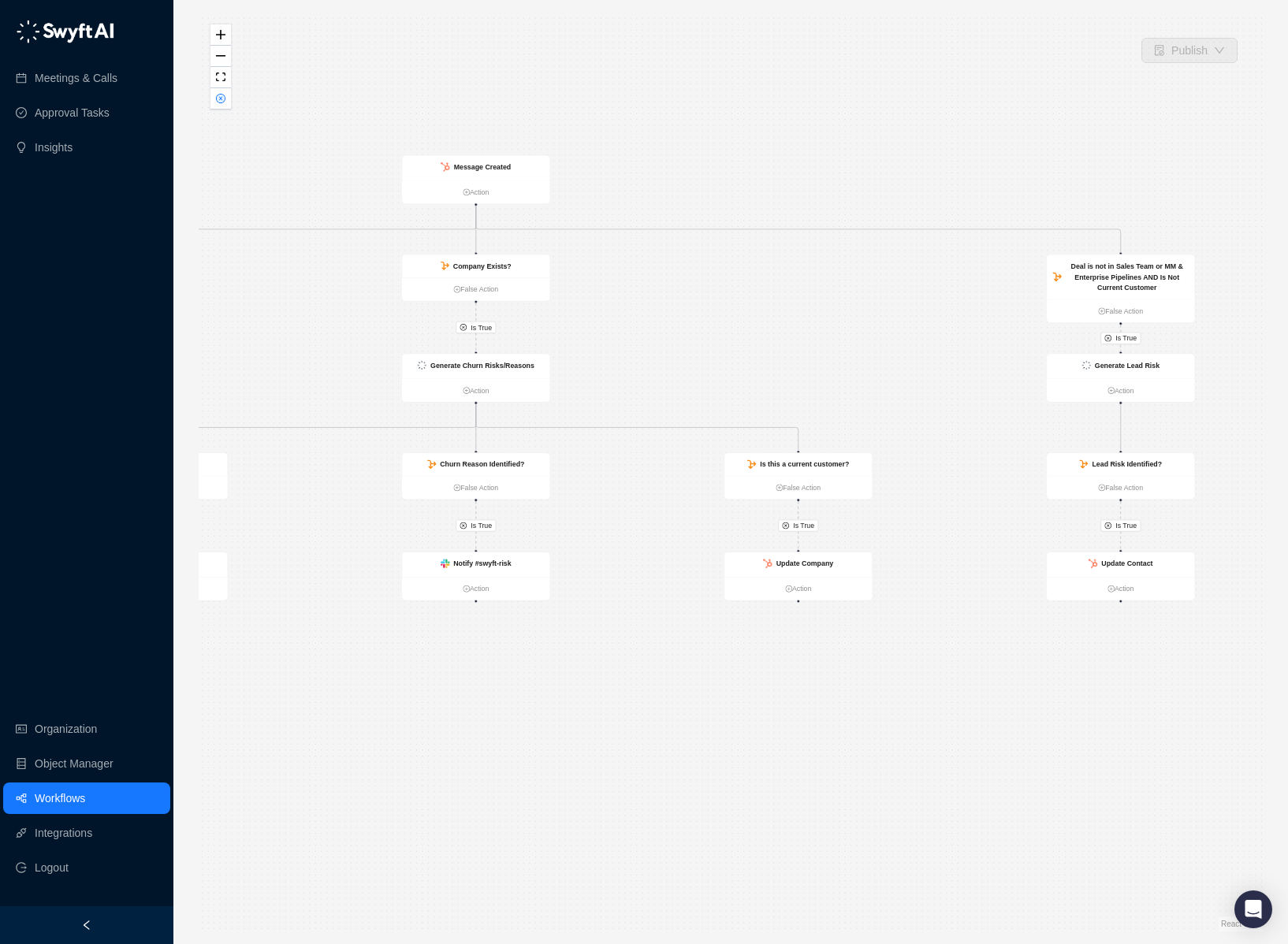
drag, startPoint x: 780, startPoint y: 380, endPoint x: 797, endPoint y: 345, distance: 38.9
click at [771, 363] on div "Is True Is True Is True Is True Is True Is True Is True Is True Generate Lead R…" at bounding box center [730, 472] width 1064 height 919
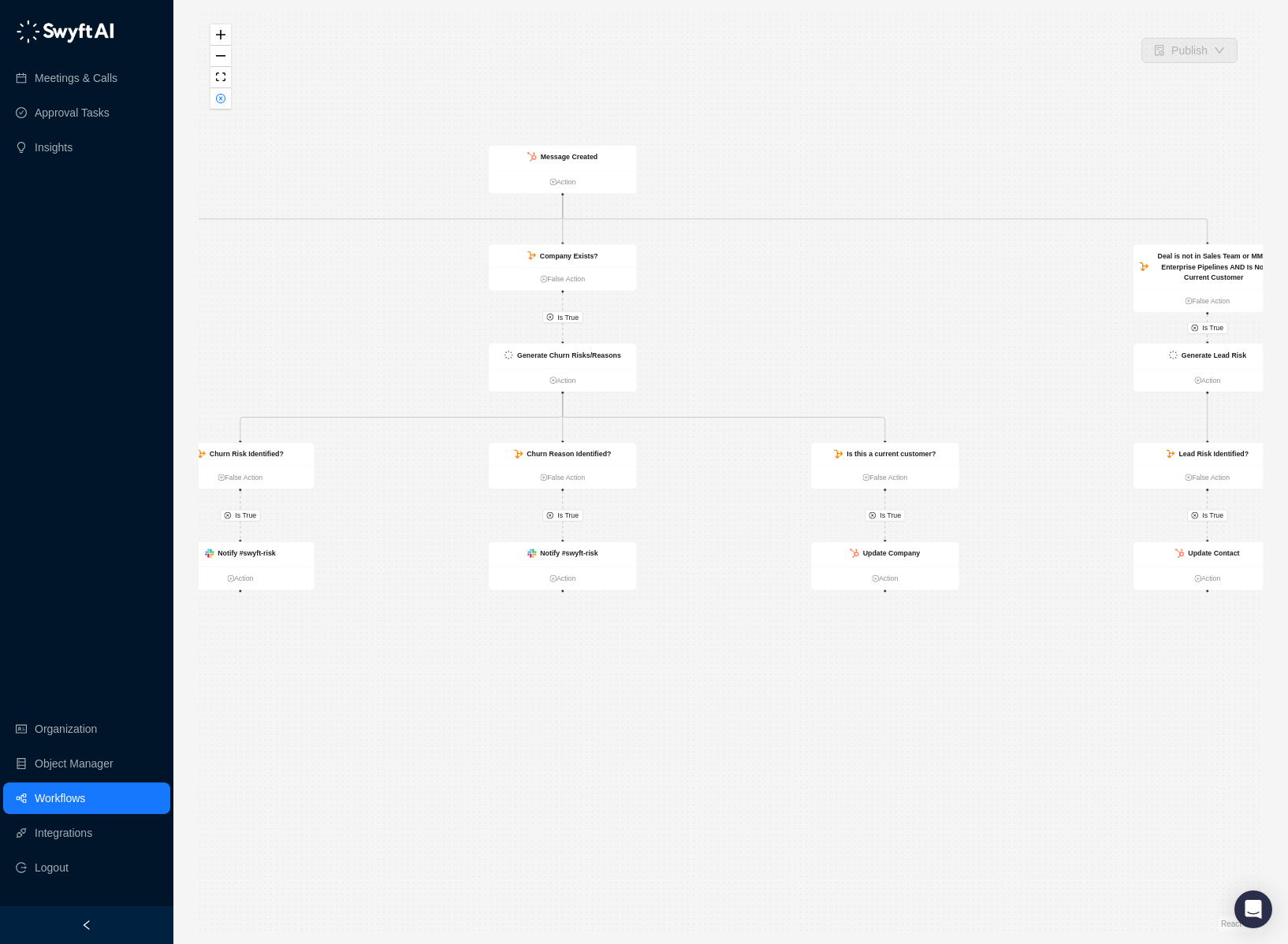
drag, startPoint x: 628, startPoint y: 318, endPoint x: 726, endPoint y: 263, distance: 112.4
click at [746, 305] on div "Is True Is True Is True Is True Is True Is True Is True Is True Generate Lead R…" at bounding box center [730, 472] width 1064 height 919
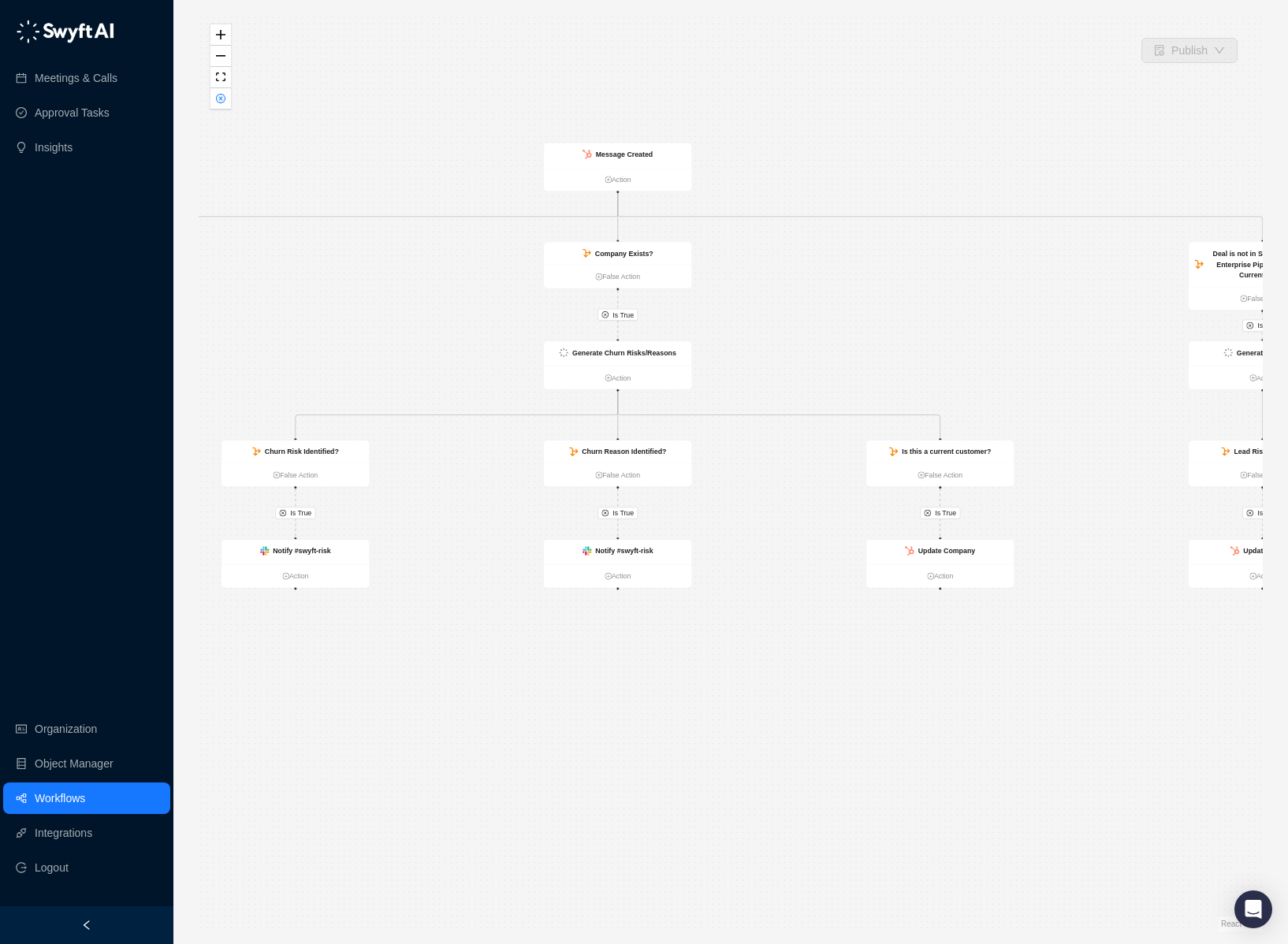
drag, startPoint x: 728, startPoint y: 371, endPoint x: 755, endPoint y: 364, distance: 27.9
click at [790, 349] on div "Is True Is True Is True Is True Is True Is True Is True Is True Generate Lead R…" at bounding box center [730, 472] width 1064 height 919
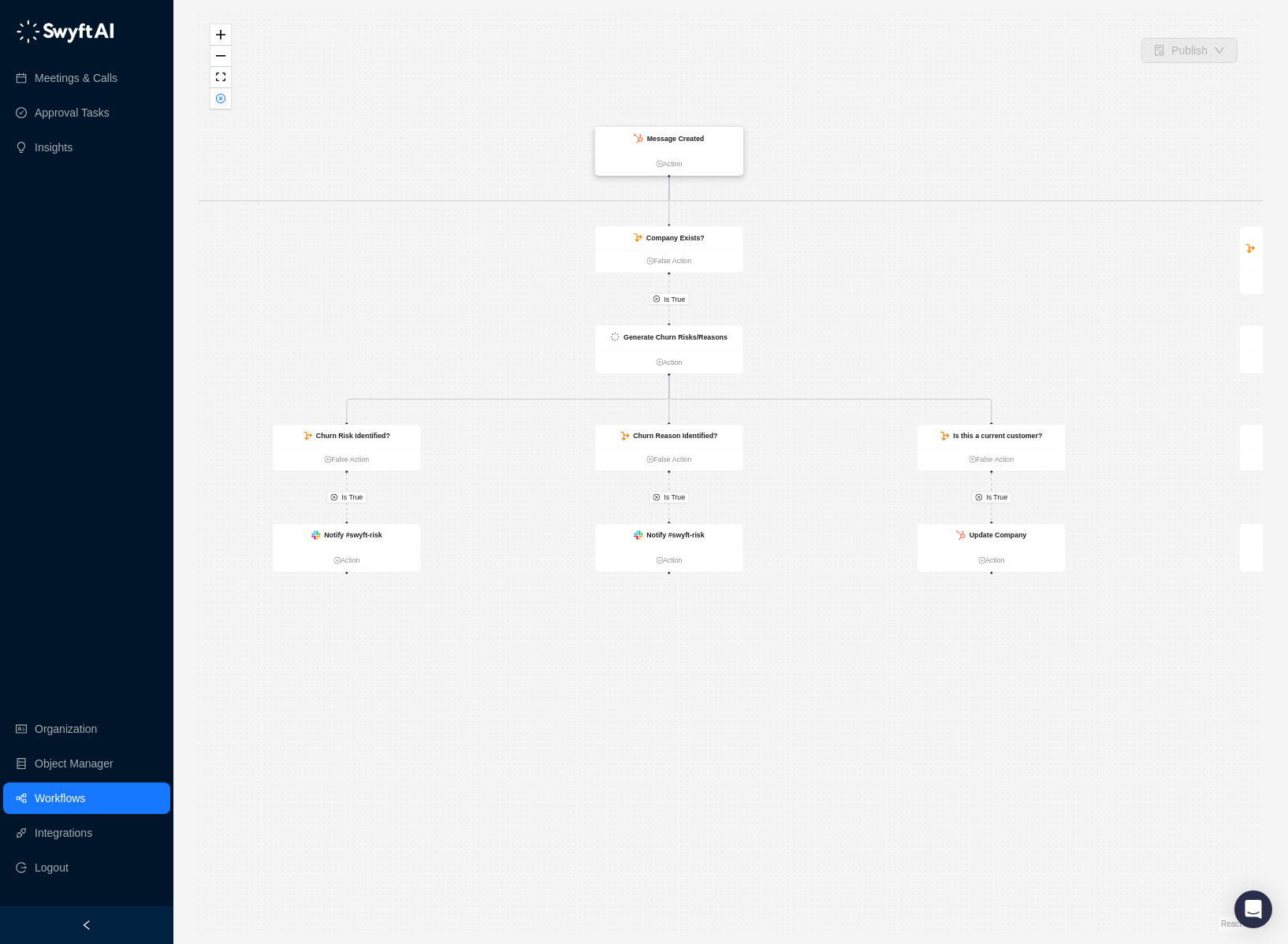
click at [662, 141] on strong "Message Created" at bounding box center [675, 139] width 57 height 8
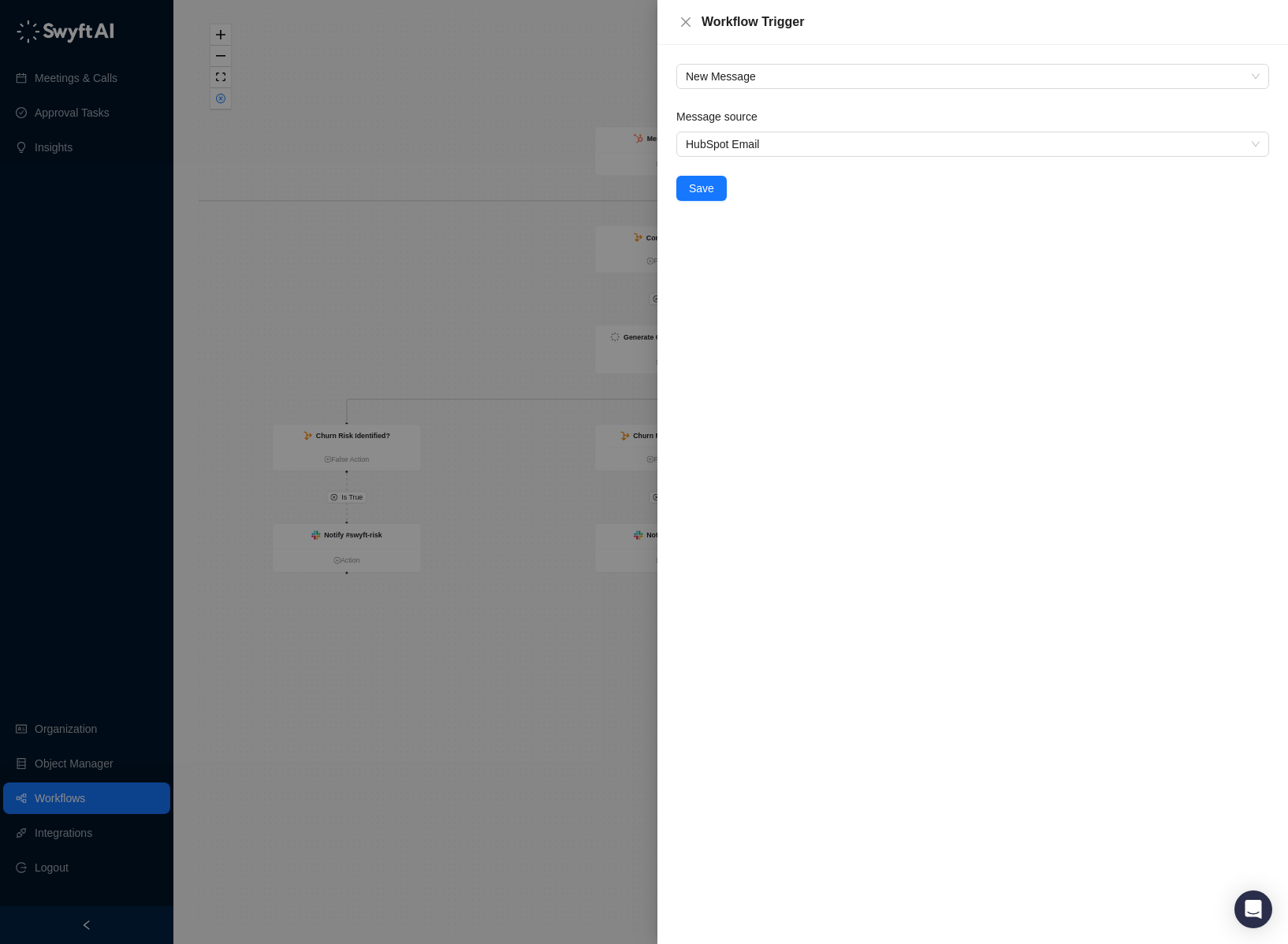
click at [540, 34] on div at bounding box center [644, 472] width 1288 height 944
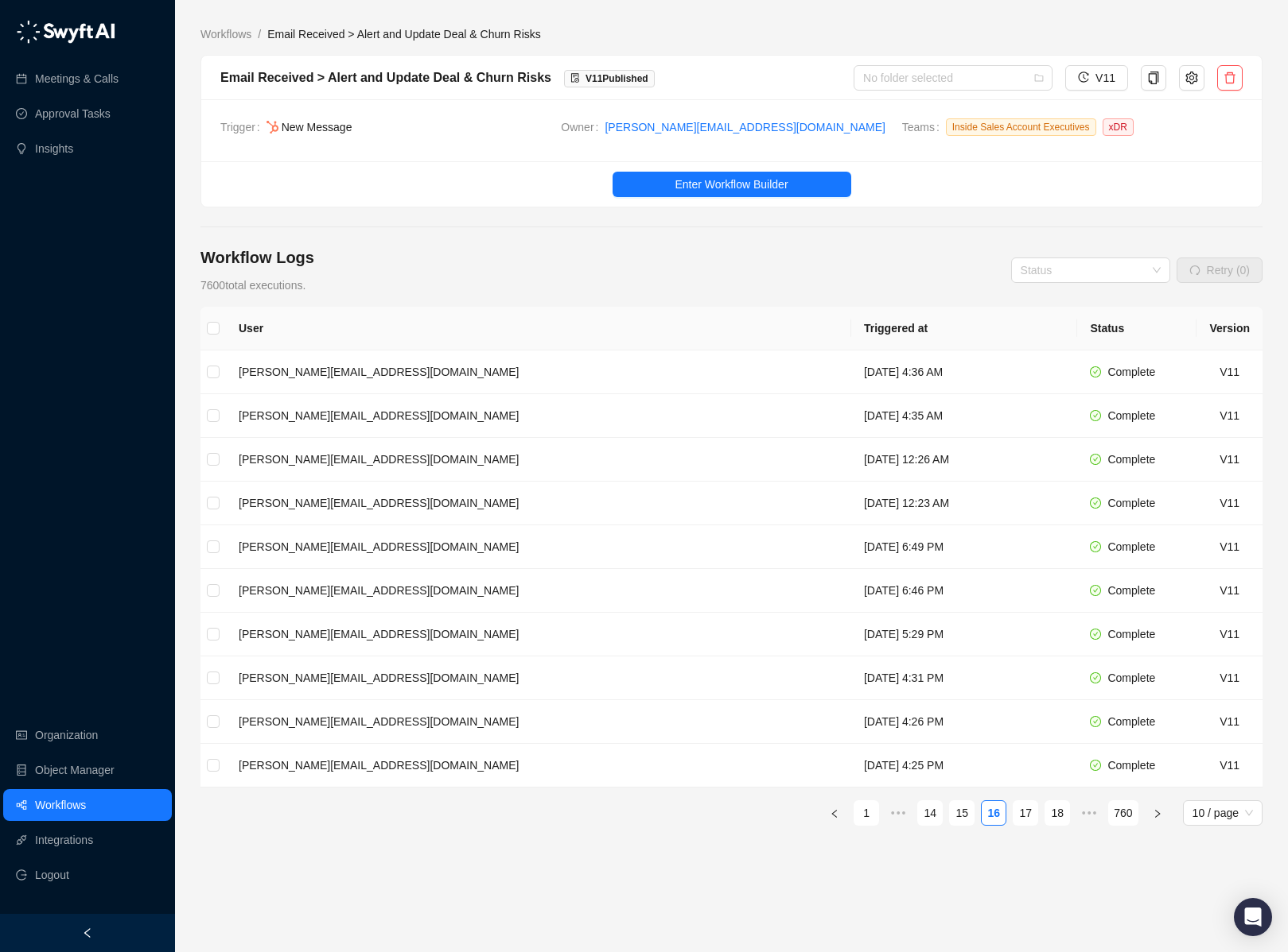
click at [923, 236] on main "Workflows / Email Received > Alert and Update Deal & Churn Risks Email Received…" at bounding box center [731, 491] width 1062 height 932
click at [1185, 78] on icon "setting" at bounding box center [1191, 77] width 13 height 13
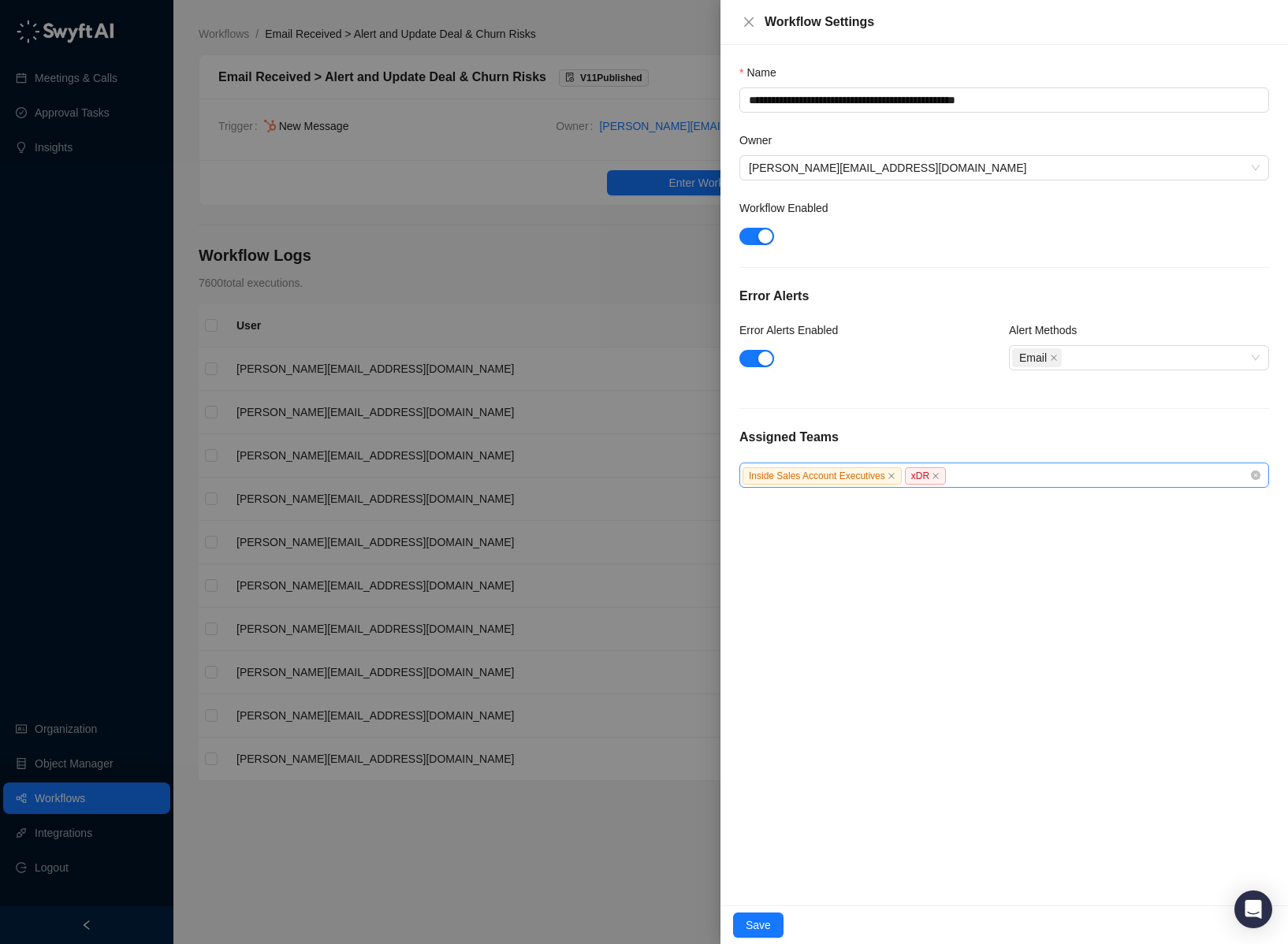
click at [1035, 468] on div "Inside Sales Account Executives xDR" at bounding box center [995, 475] width 506 height 18
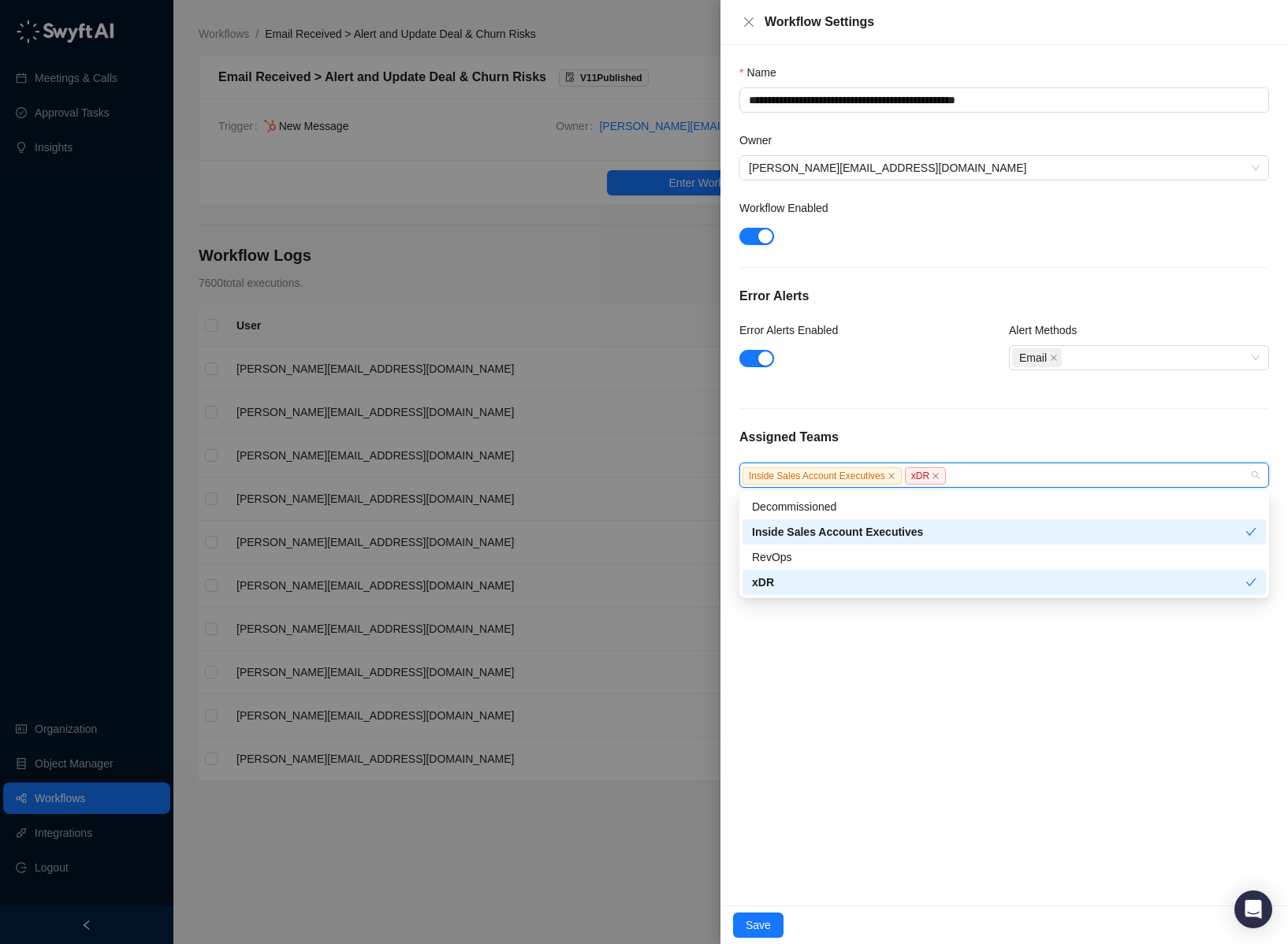
click at [1017, 738] on div "**********" at bounding box center [1004, 474] width 567 height 861
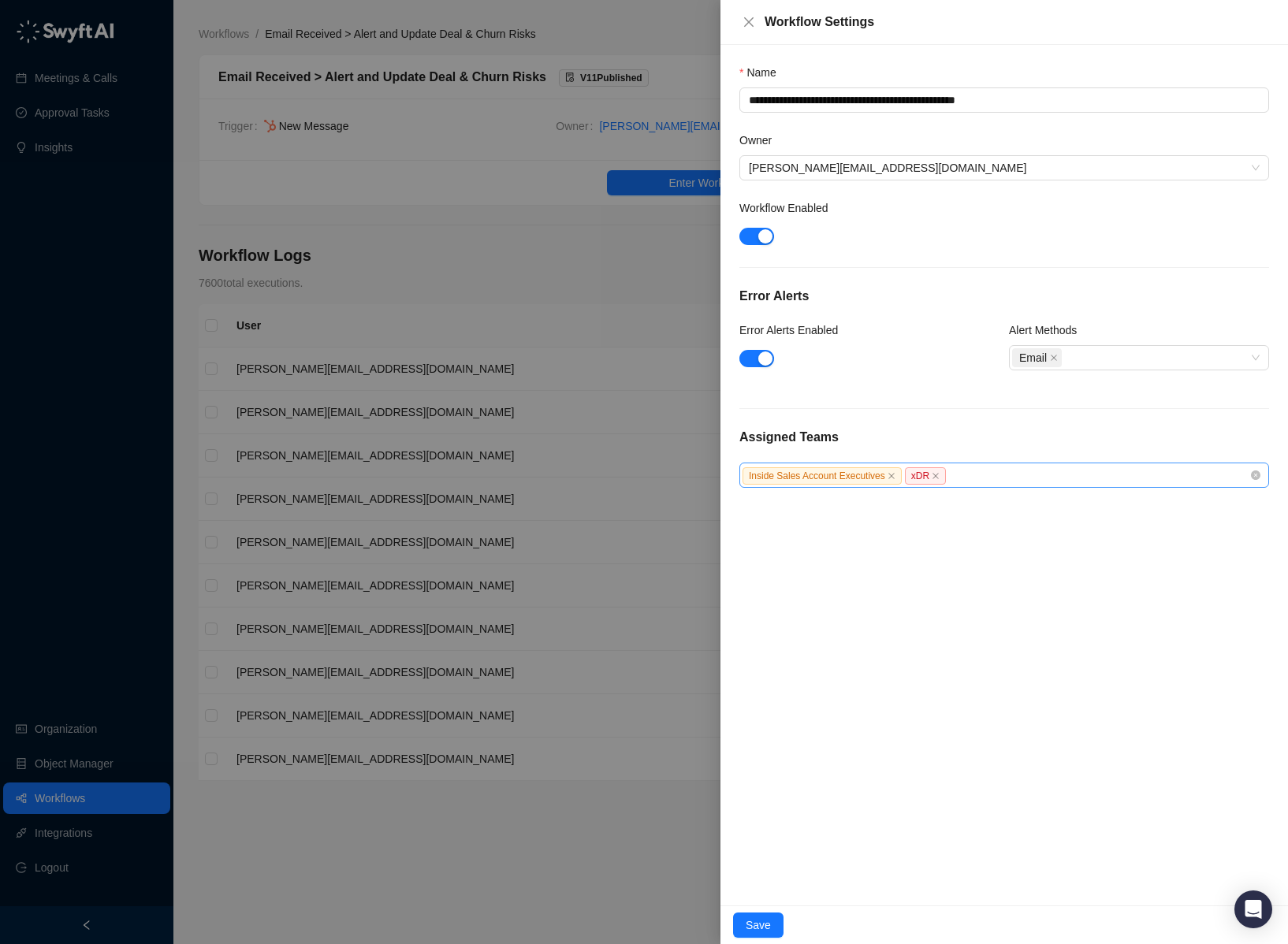
click at [1031, 487] on div "Inside Sales Account Executives xDR" at bounding box center [1004, 475] width 530 height 25
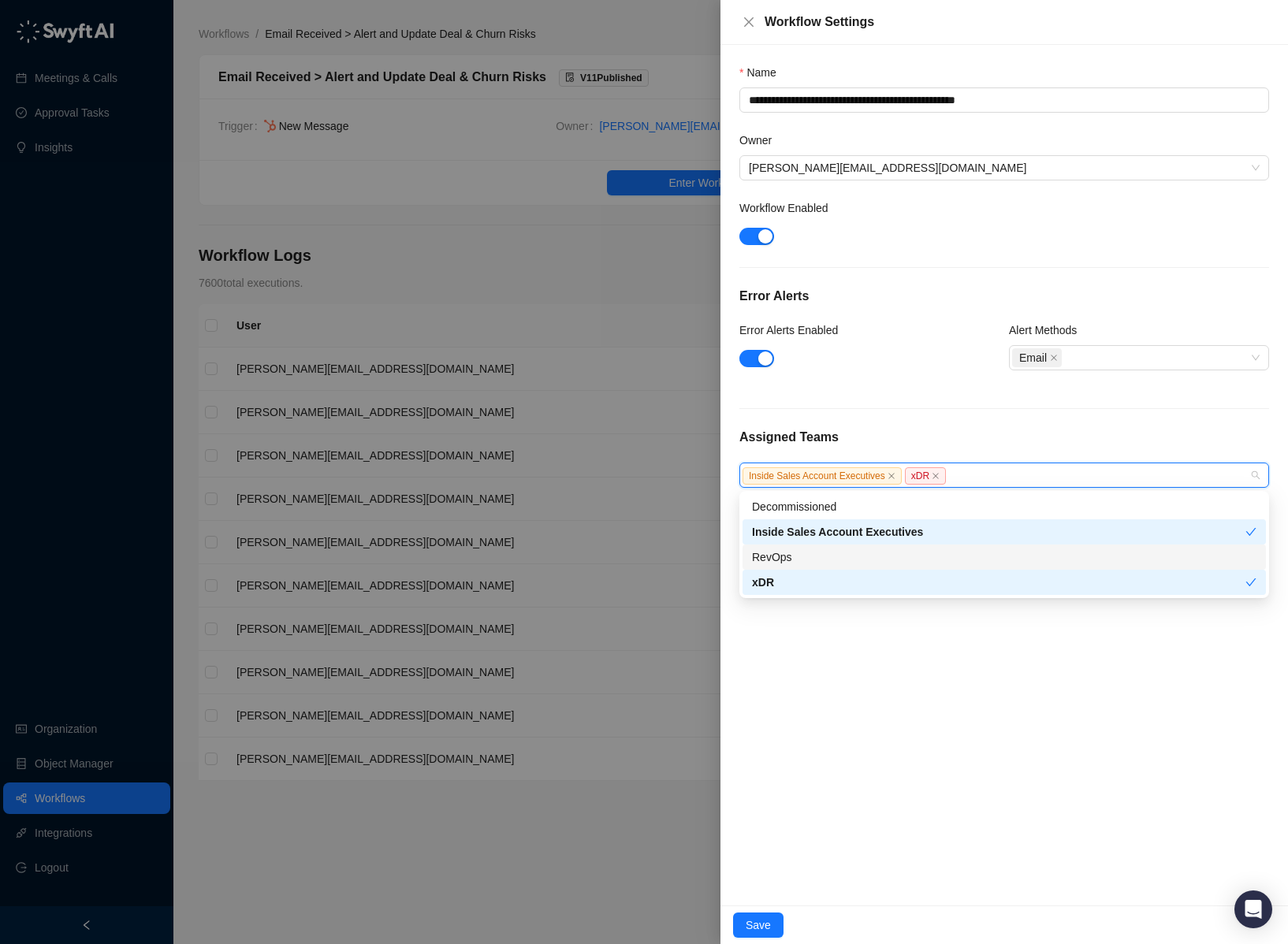
click at [918, 560] on div "RevOps" at bounding box center [1004, 558] width 504 height 17
click at [1006, 727] on div "**********" at bounding box center [1004, 474] width 567 height 861
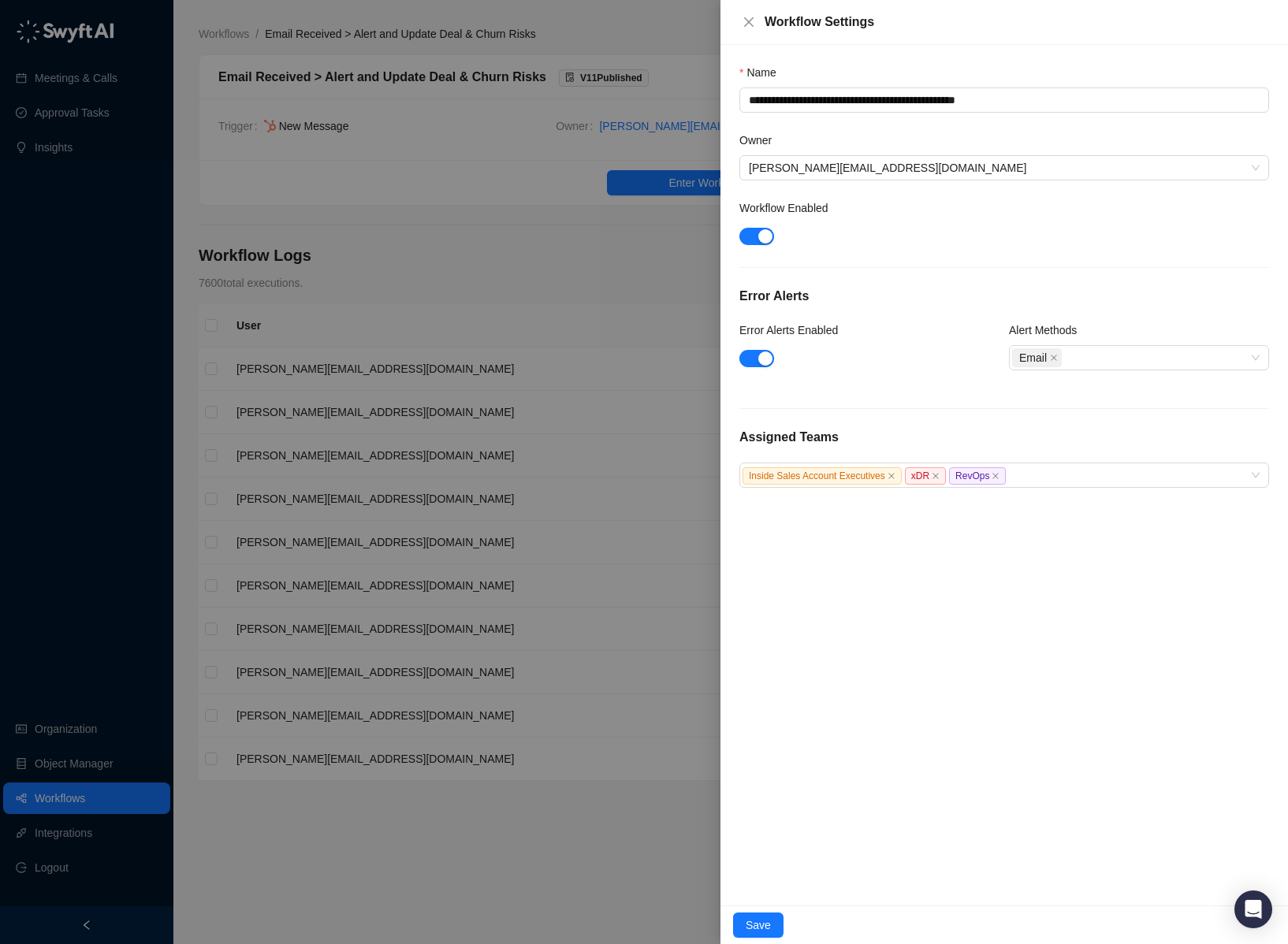
click at [553, 243] on div at bounding box center [644, 472] width 1288 height 944
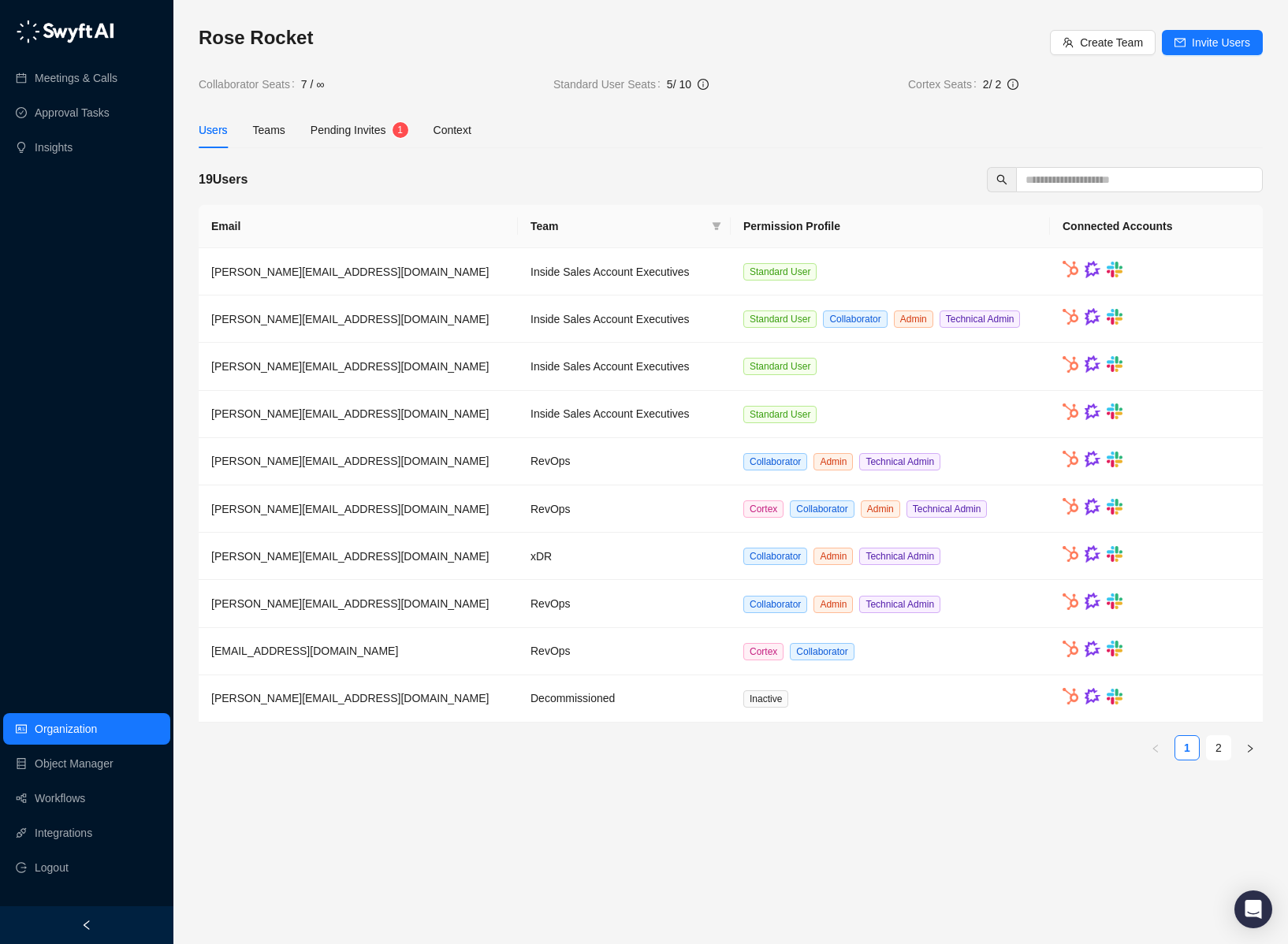
click at [357, 130] on span "Pending Invites" at bounding box center [348, 130] width 76 height 13
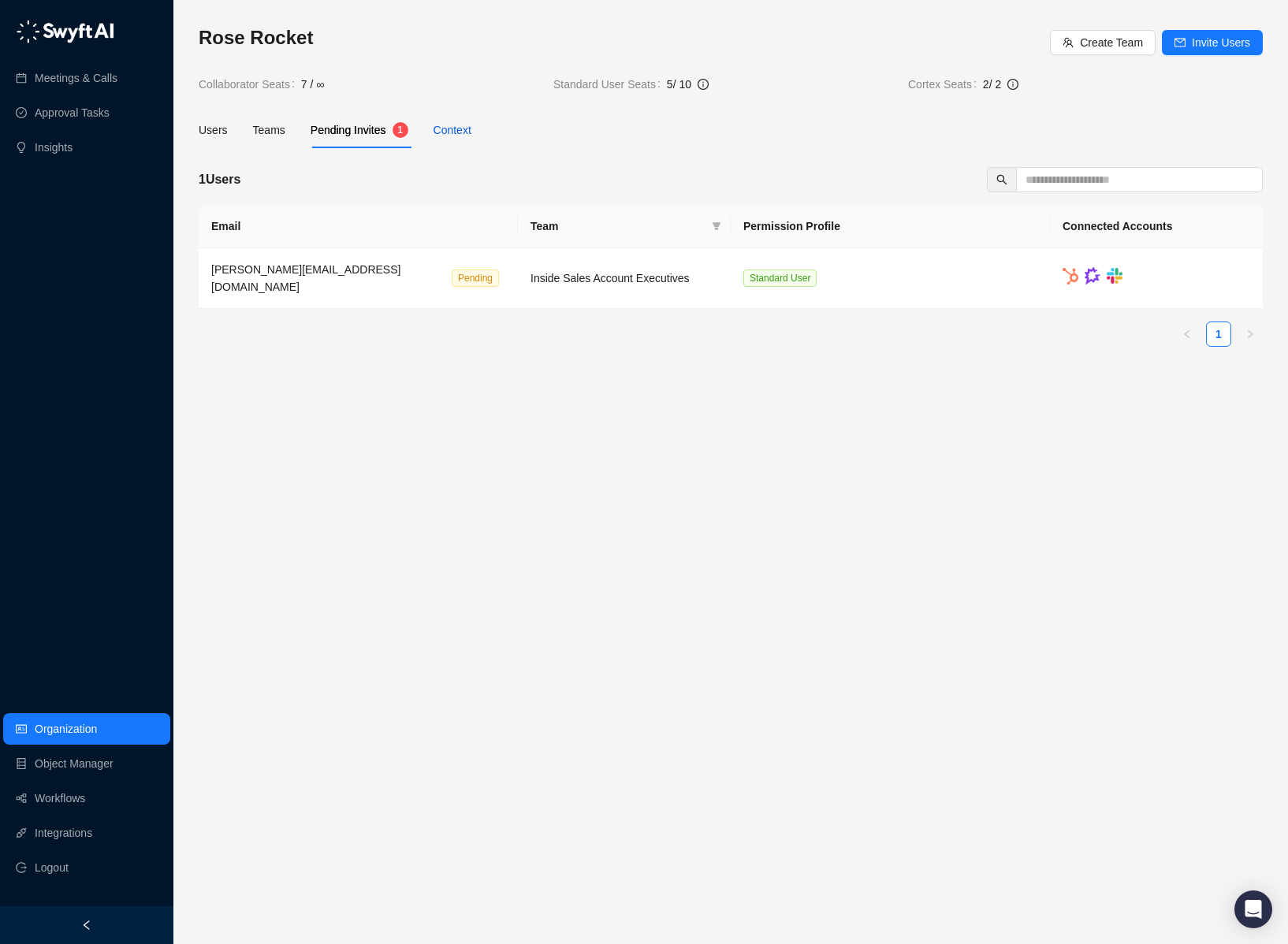
click at [449, 137] on div "Context" at bounding box center [452, 130] width 38 height 17
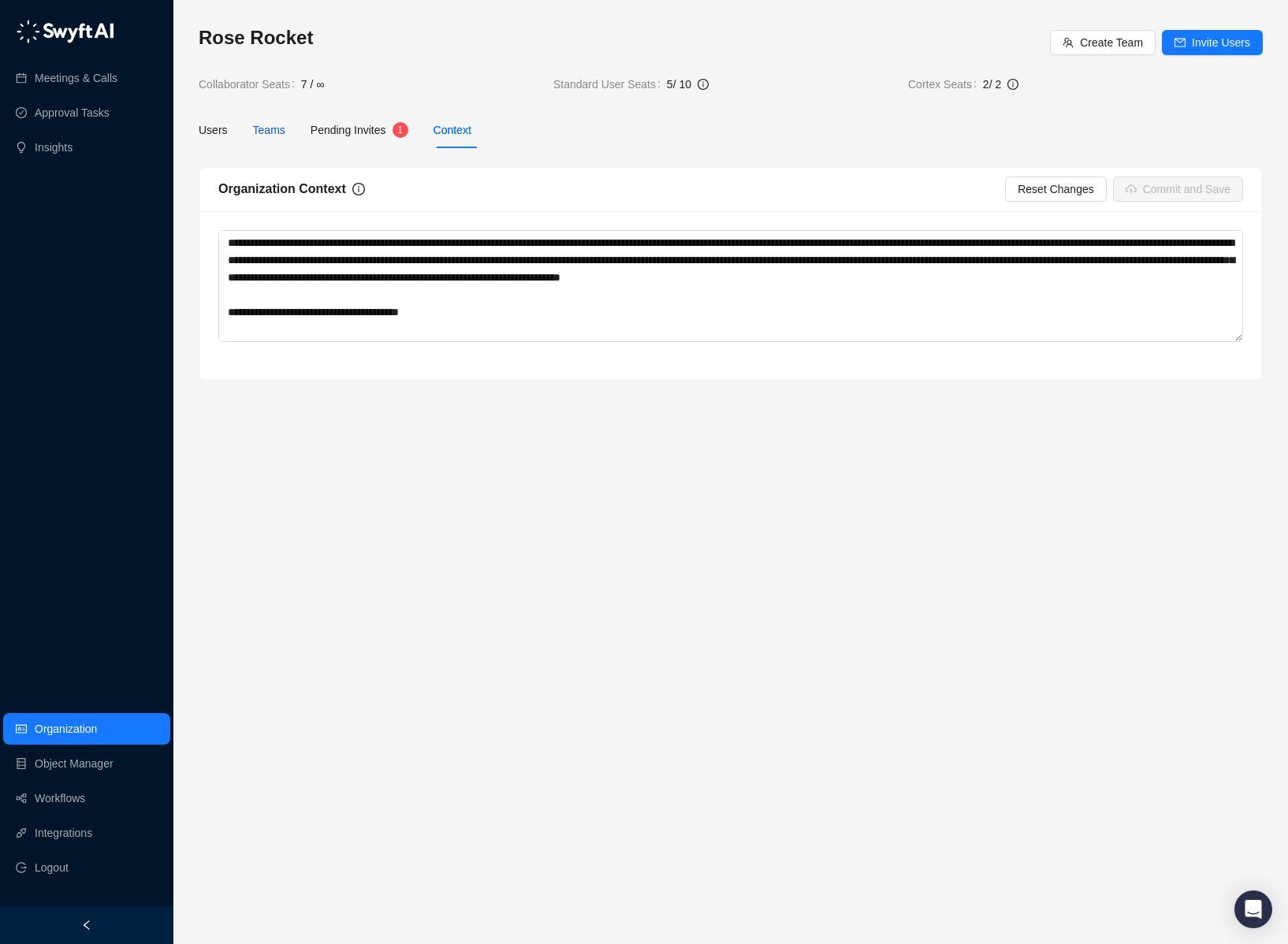
click at [259, 136] on div "Teams" at bounding box center [269, 130] width 32 height 17
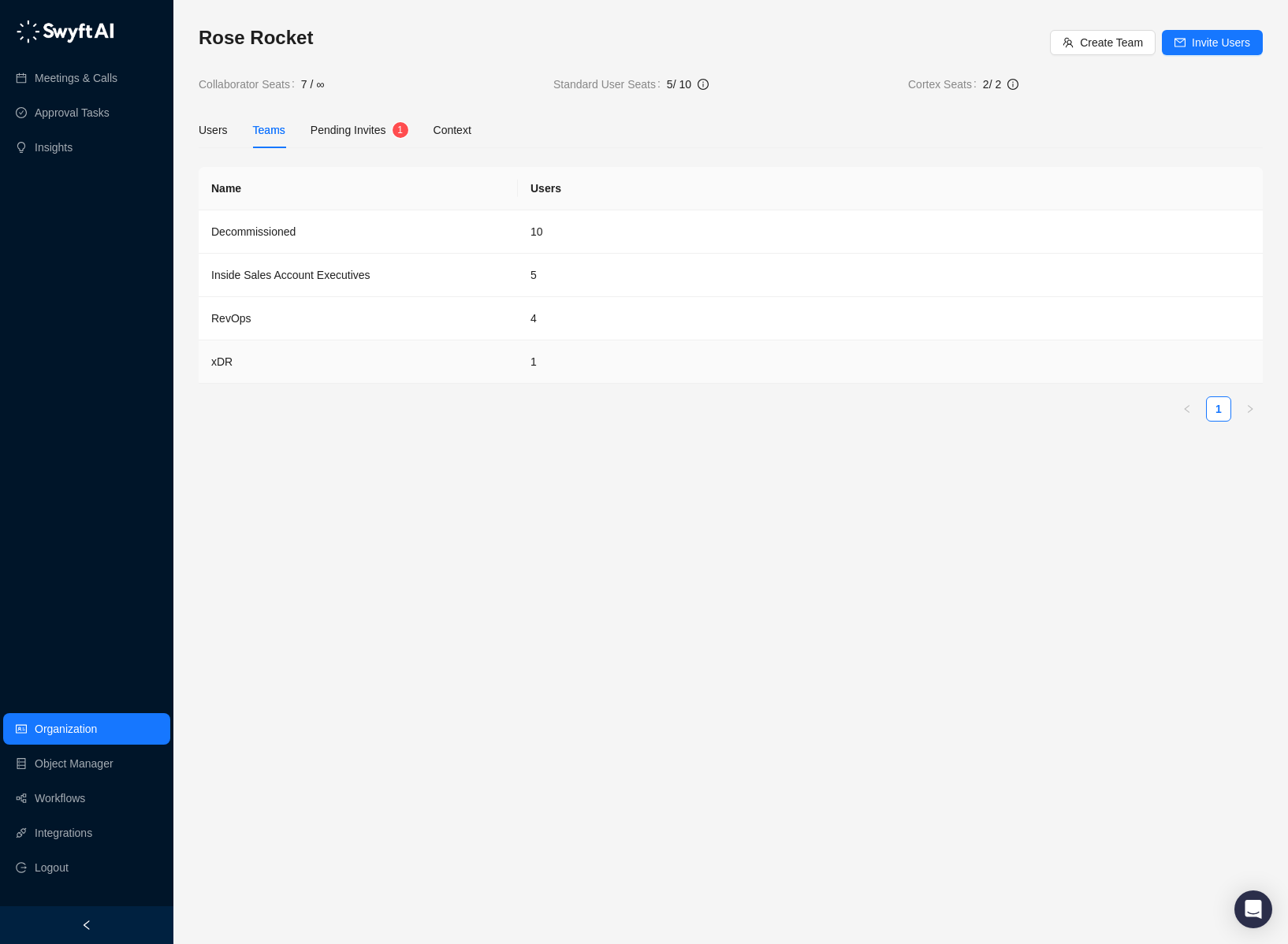
click at [300, 356] on td "xDR" at bounding box center [358, 362] width 319 height 44
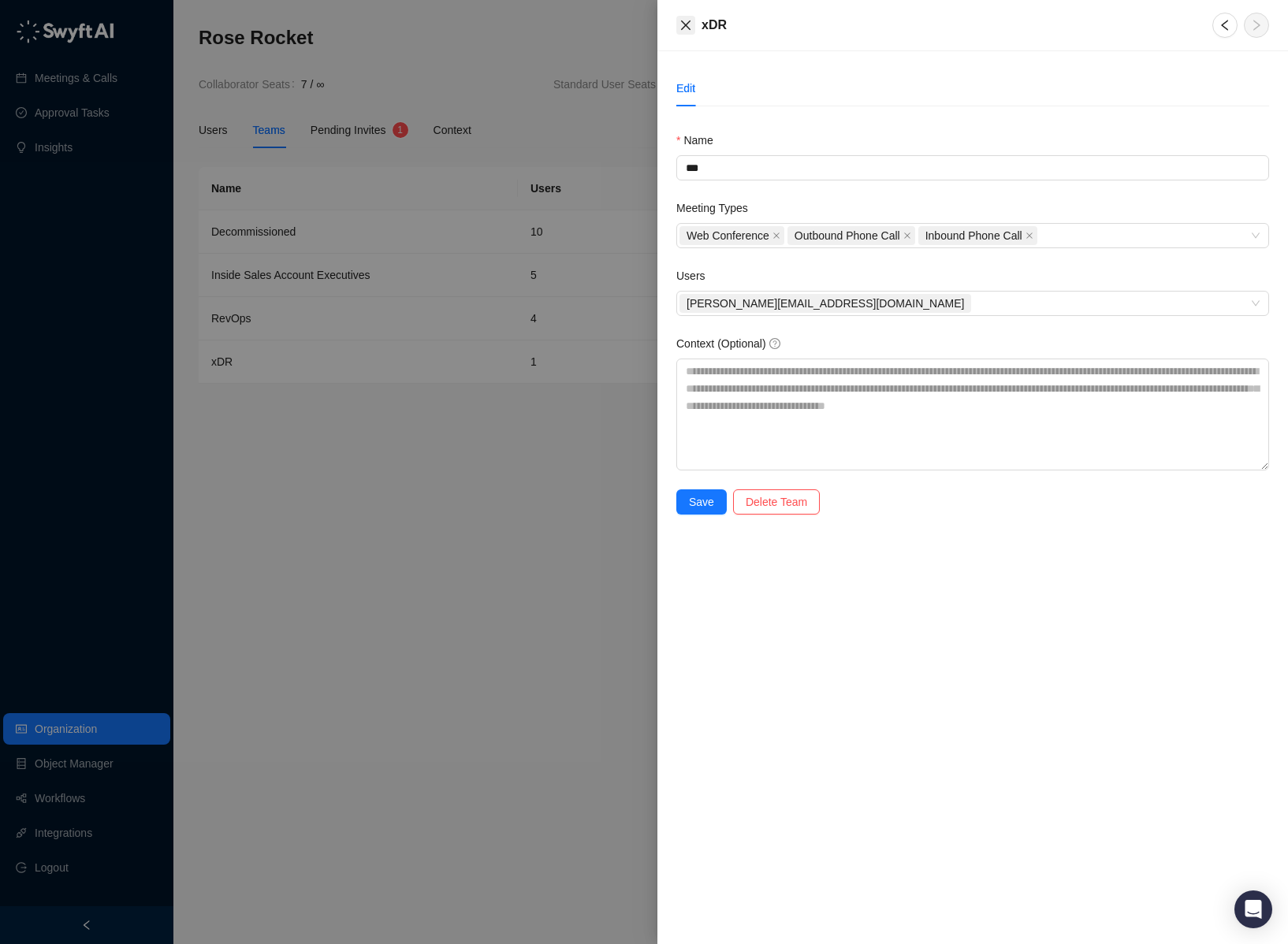
click at [680, 20] on icon "close" at bounding box center [685, 25] width 13 height 13
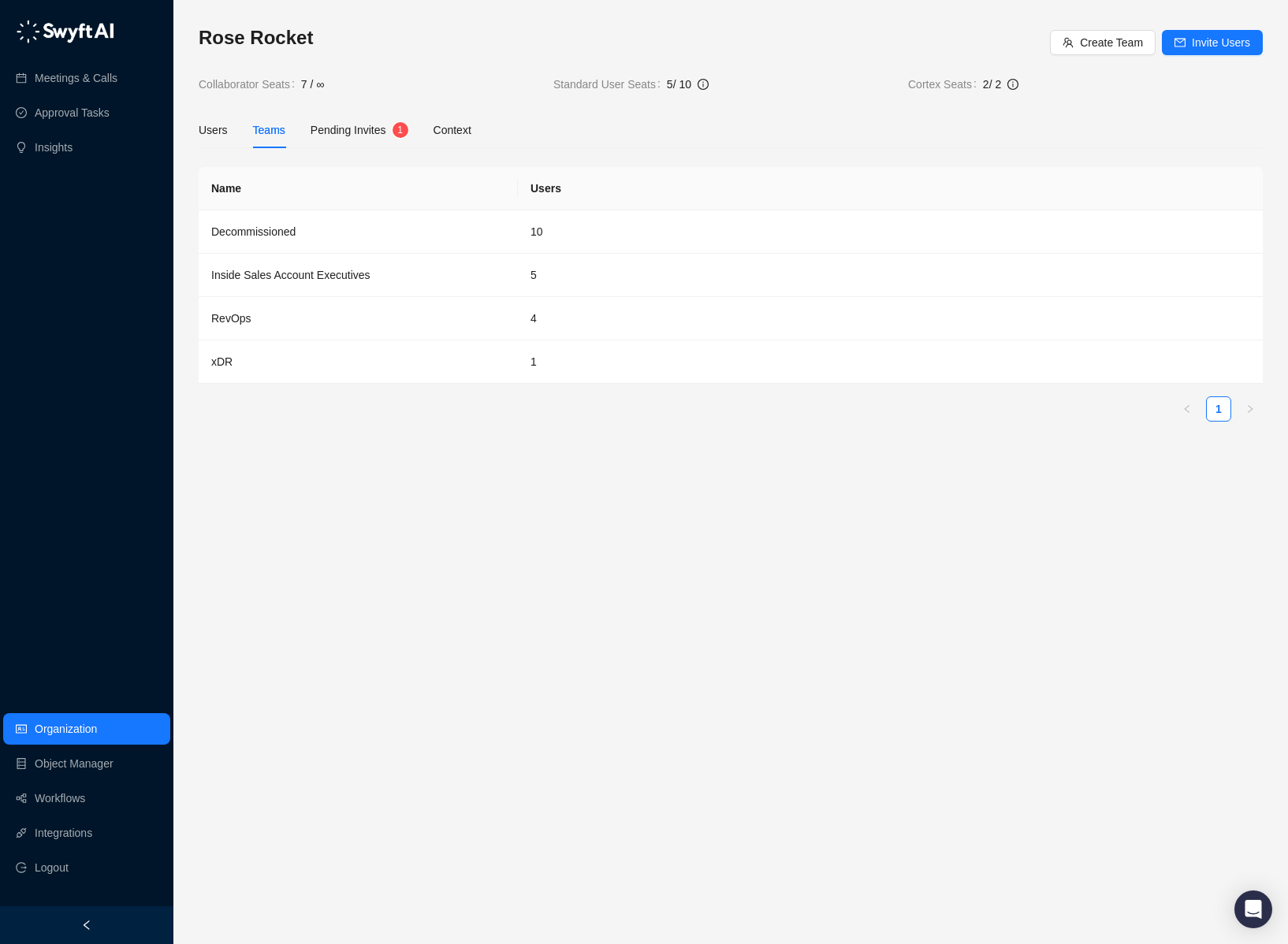
click at [197, 130] on div "Rose Rocket Create Team Invite Users Collaborator Seats 7 / ∞ Standard User Sea…" at bounding box center [730, 472] width 1114 height 944
click at [211, 127] on div "Users" at bounding box center [213, 130] width 29 height 17
